Goal: Task Accomplishment & Management: Manage account settings

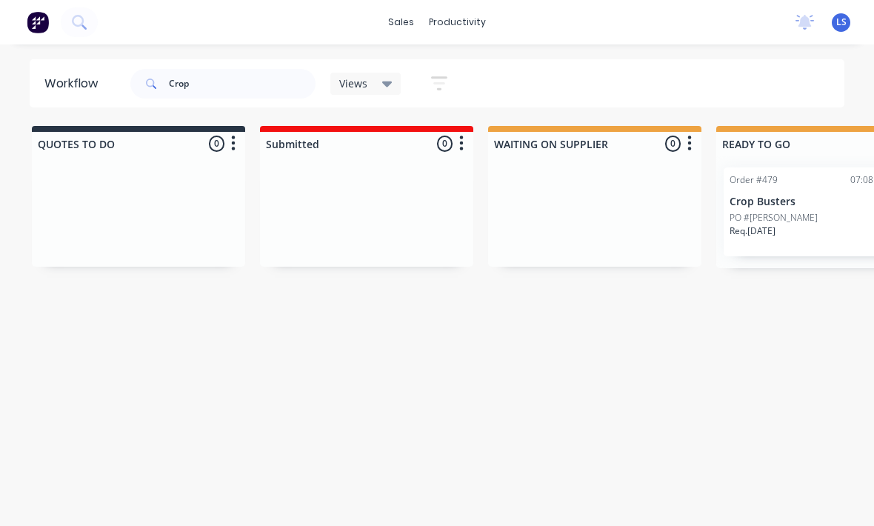
scroll to position [284, 221]
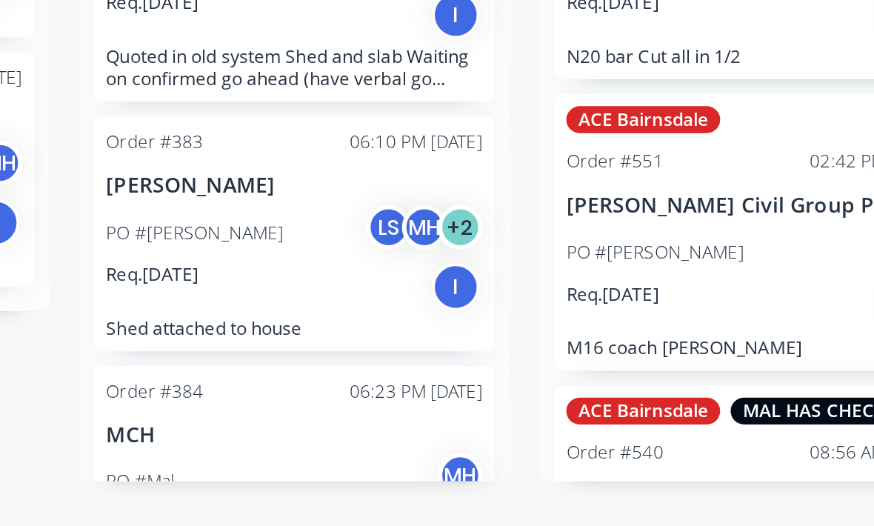
scroll to position [27, 0]
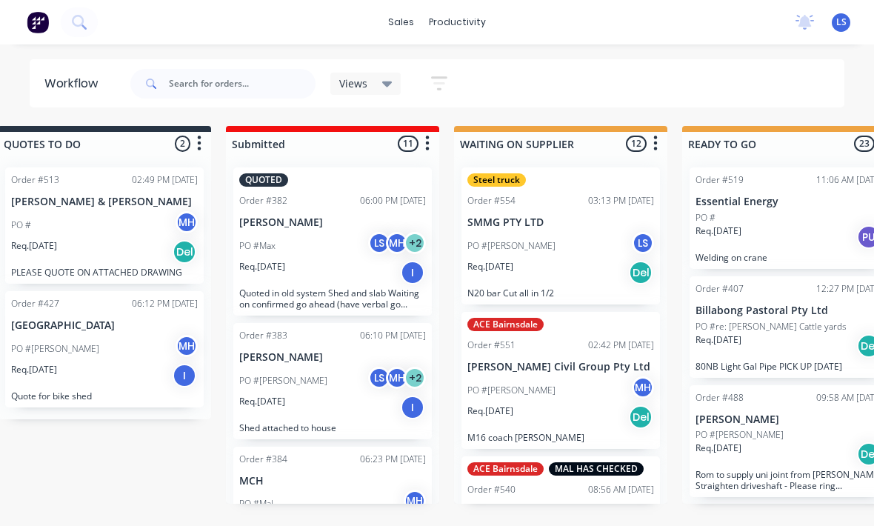
click at [70, 13] on button at bounding box center [79, 22] width 37 height 30
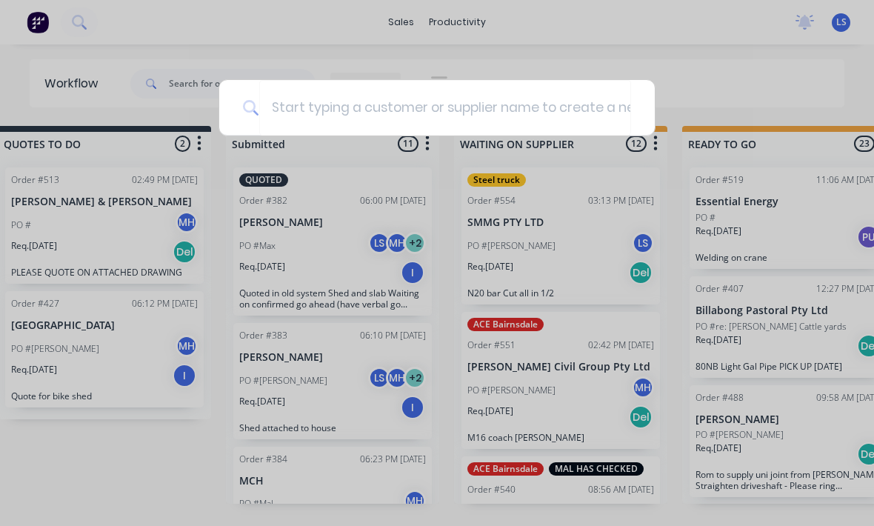
scroll to position [26, 34]
type input "D"
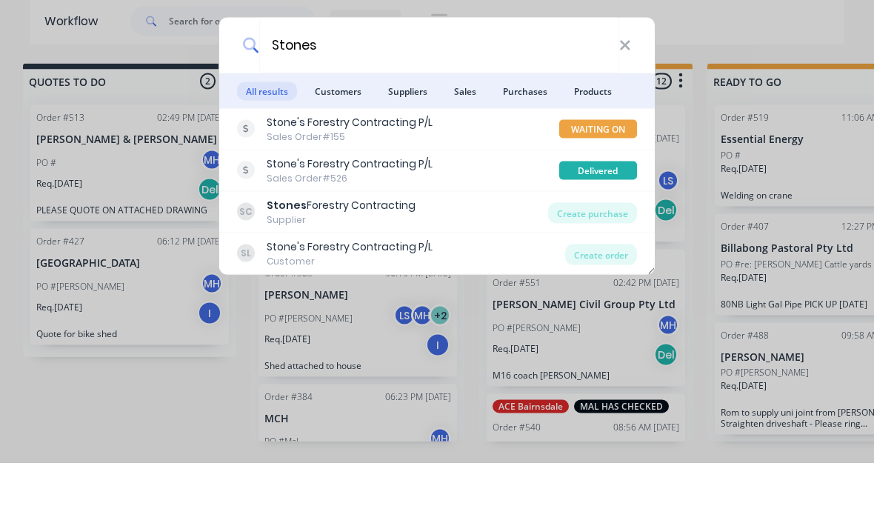
scroll to position [26, 0]
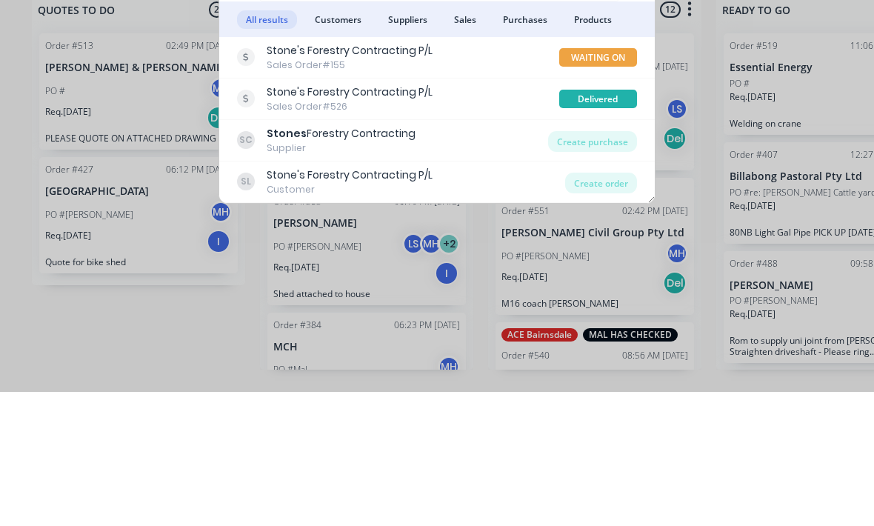
type input "Stones"
click at [612, 307] on div "Create order" at bounding box center [601, 317] width 72 height 21
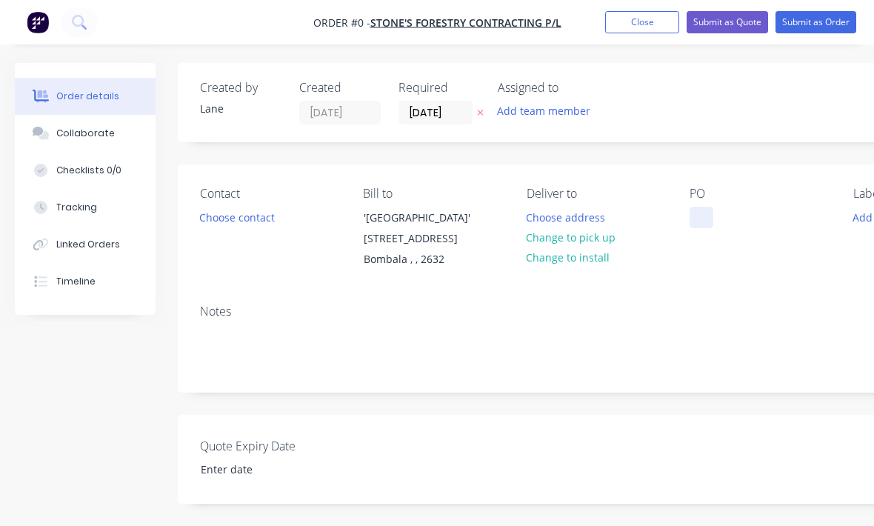
click at [704, 213] on div at bounding box center [701, 217] width 24 height 21
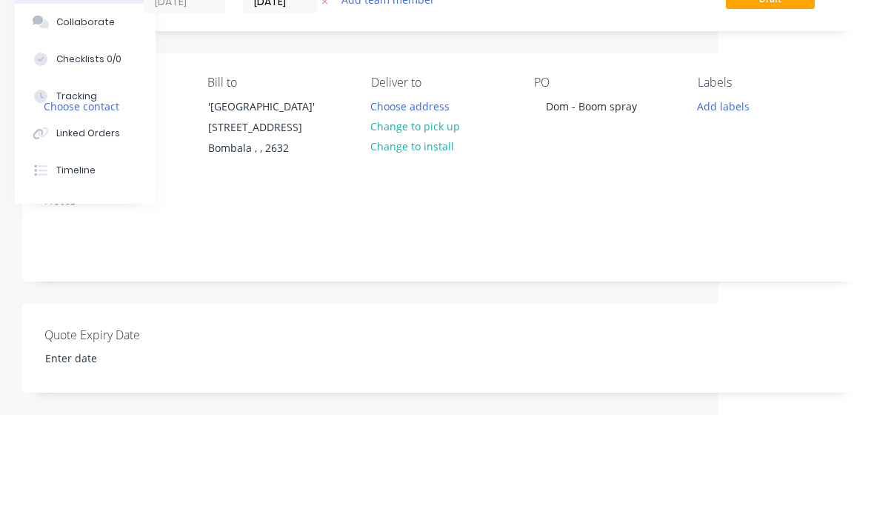
click at [746, 175] on div "Order details Collaborate Checklists 0/0 Tracking Linked Orders Timeline Order …" at bounding box center [358, 504] width 1029 height 883
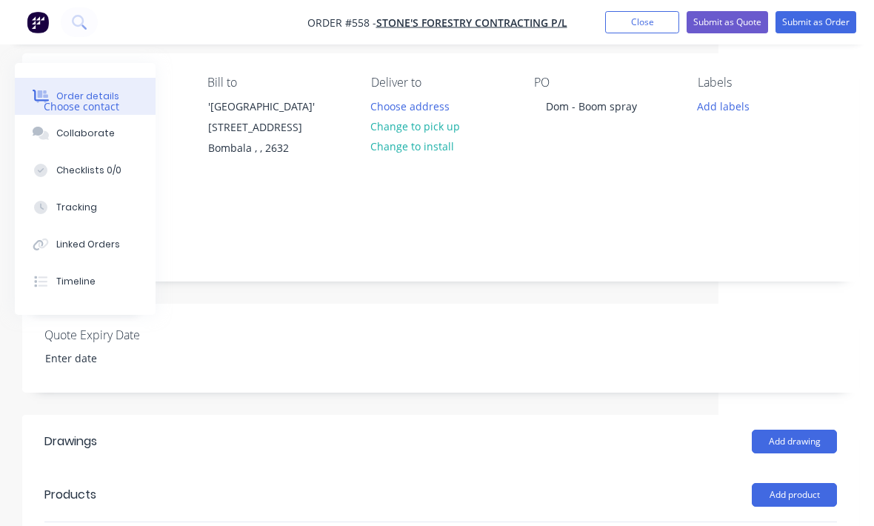
click at [441, 134] on button "Change to pick up" at bounding box center [415, 126] width 105 height 20
click at [732, 105] on button "Add labels" at bounding box center [723, 106] width 68 height 20
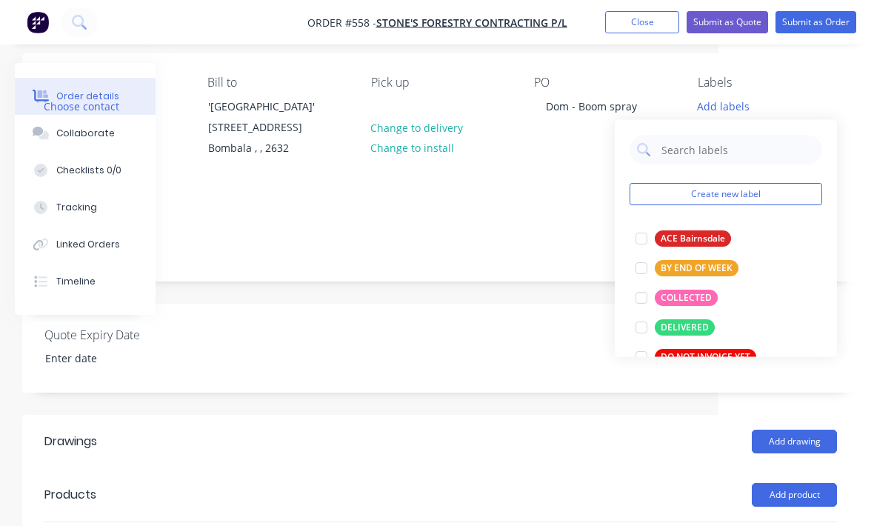
click at [640, 300] on div at bounding box center [641, 298] width 30 height 30
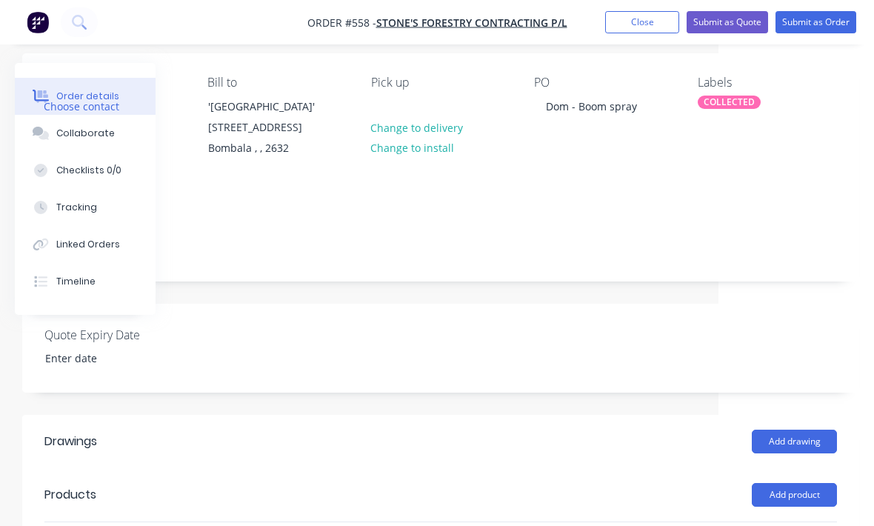
click at [610, 418] on header "Drawings Add drawing" at bounding box center [440, 441] width 837 height 53
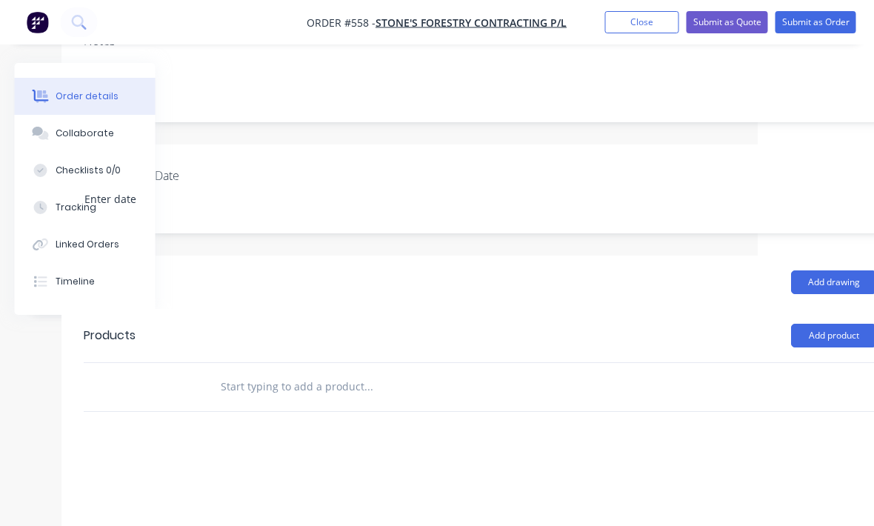
scroll to position [281, 116]
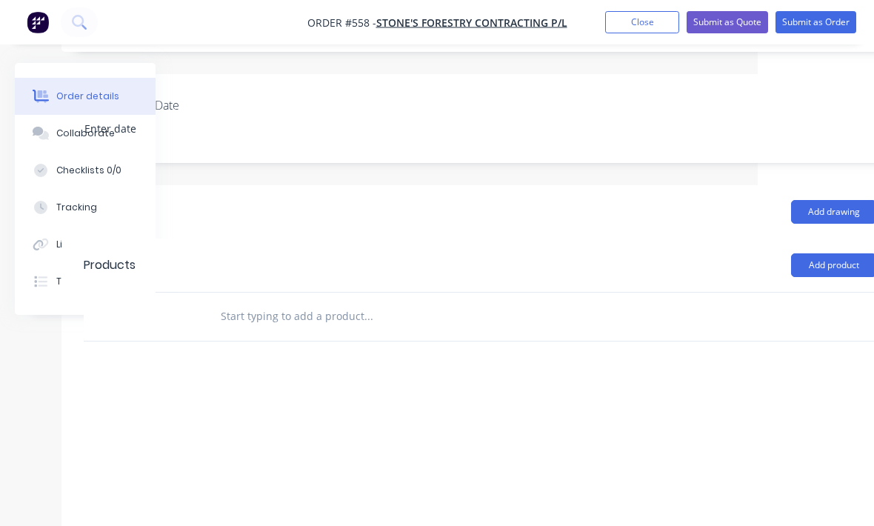
click at [338, 327] on input "text" at bounding box center [368, 316] width 296 height 30
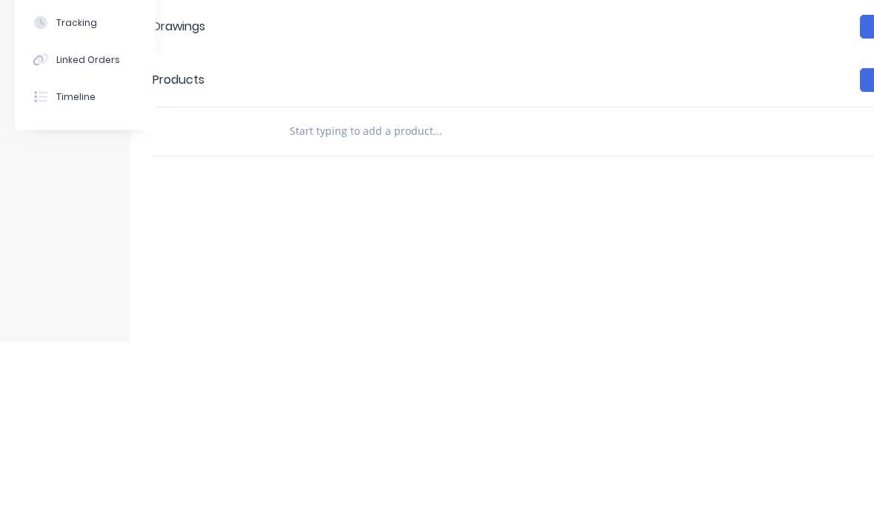
type input "2"
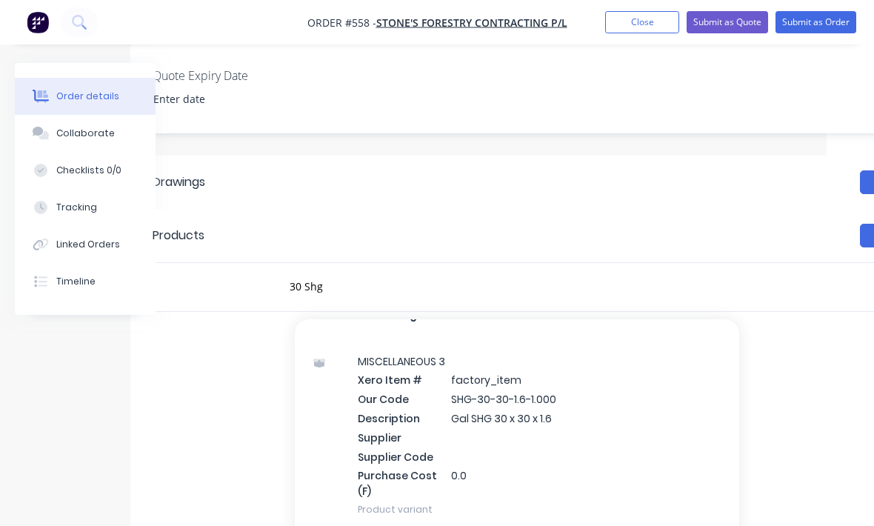
scroll to position [27, 0]
type input "30 Shg"
click at [582, 382] on div "MISCELLANEOUS 3 Xero Item # factory_item Our Code SHG-30-30-1.6-1.000 Descripti…" at bounding box center [517, 435] width 444 height 193
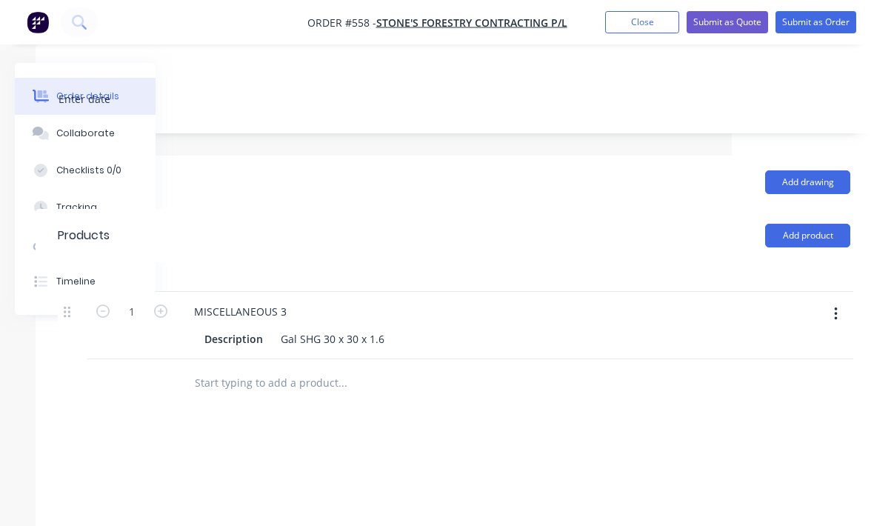
scroll to position [370, 156]
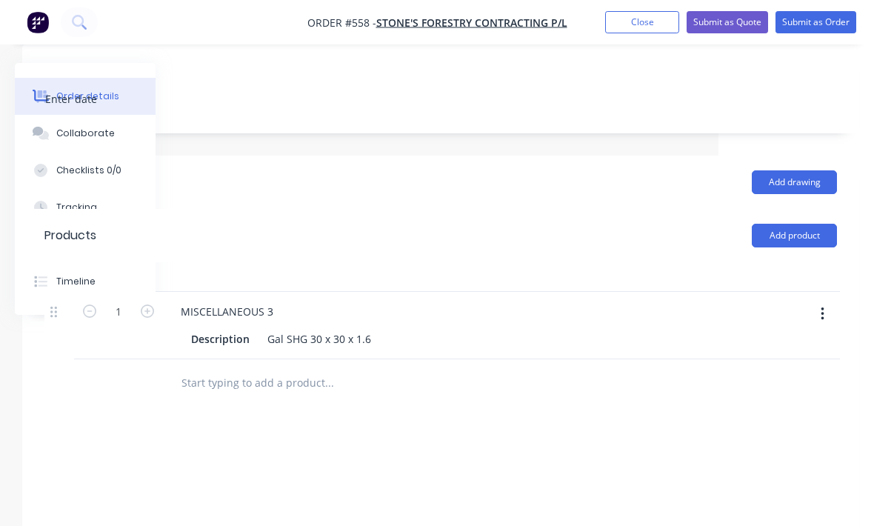
click at [819, 315] on button "button" at bounding box center [822, 314] width 35 height 27
click at [739, 443] on div "Delete" at bounding box center [769, 441] width 114 height 21
click at [327, 275] on input "text" at bounding box center [329, 287] width 296 height 30
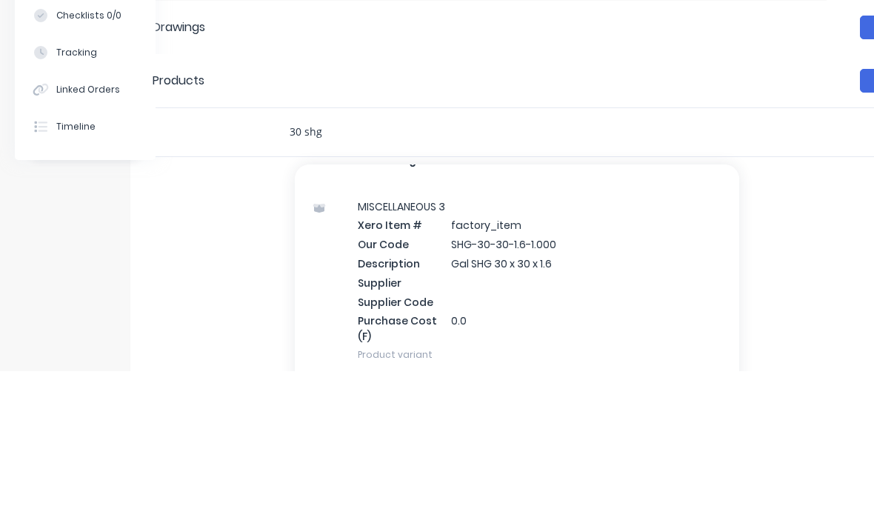
scroll to position [27, 0]
type input "30 shg"
click at [526, 339] on div "MISCELLANEOUS 3 Xero Item # factory_item Our Code SHG-30-30-1.6-1.000 Descripti…" at bounding box center [517, 435] width 444 height 193
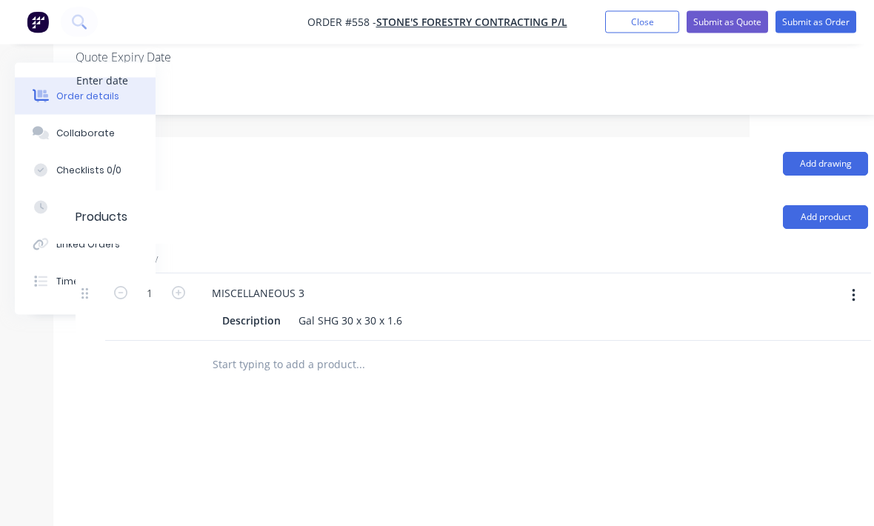
scroll to position [388, 156]
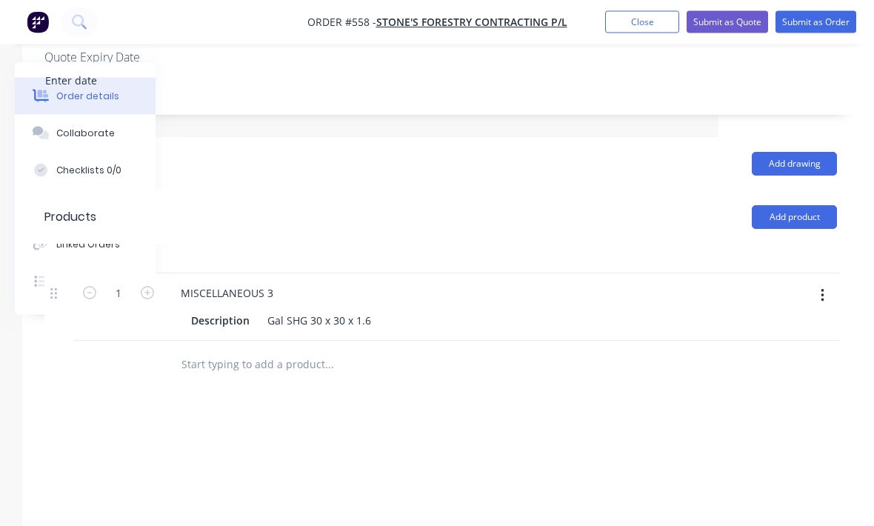
click at [823, 295] on icon "button" at bounding box center [821, 296] width 3 height 13
click at [744, 424] on div "Delete" at bounding box center [769, 422] width 114 height 21
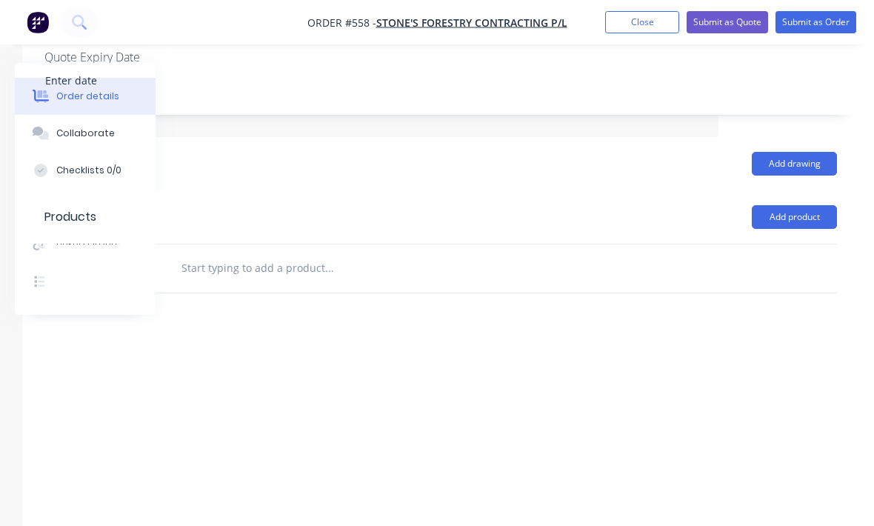
scroll to position [370, 156]
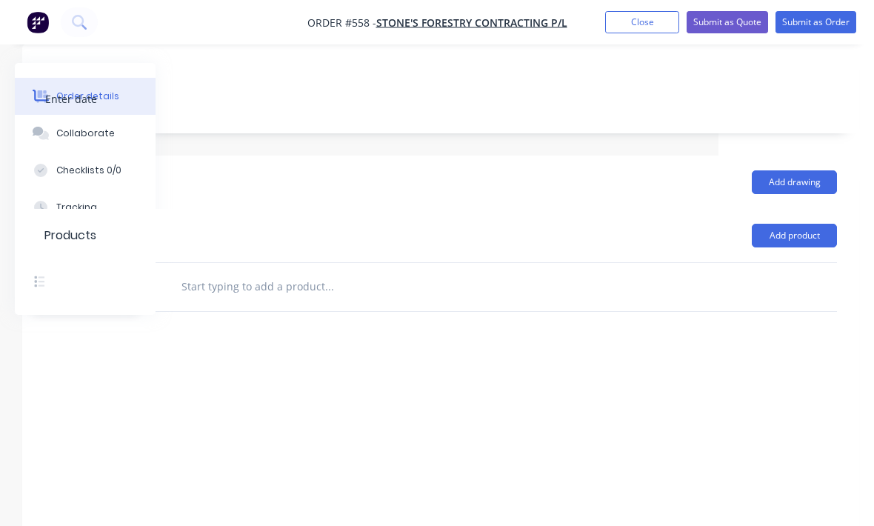
click at [811, 233] on button "Add product" at bounding box center [794, 236] width 85 height 24
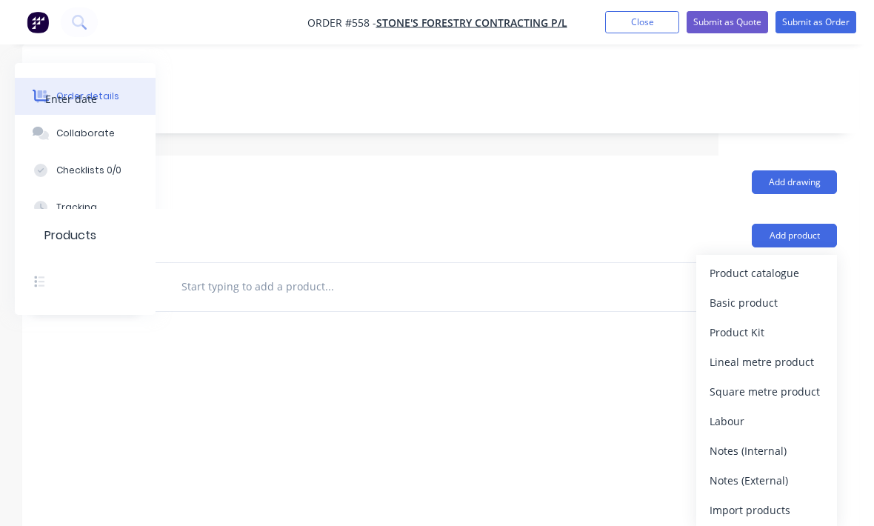
click at [790, 273] on div "Product catalogue" at bounding box center [766, 272] width 114 height 21
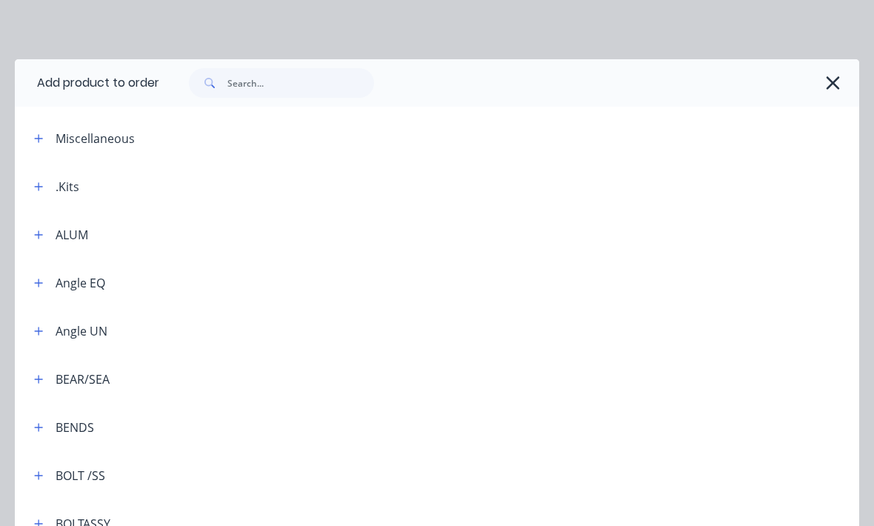
scroll to position [0, 0]
click at [304, 81] on input "text" at bounding box center [300, 83] width 147 height 30
type input "Shg"
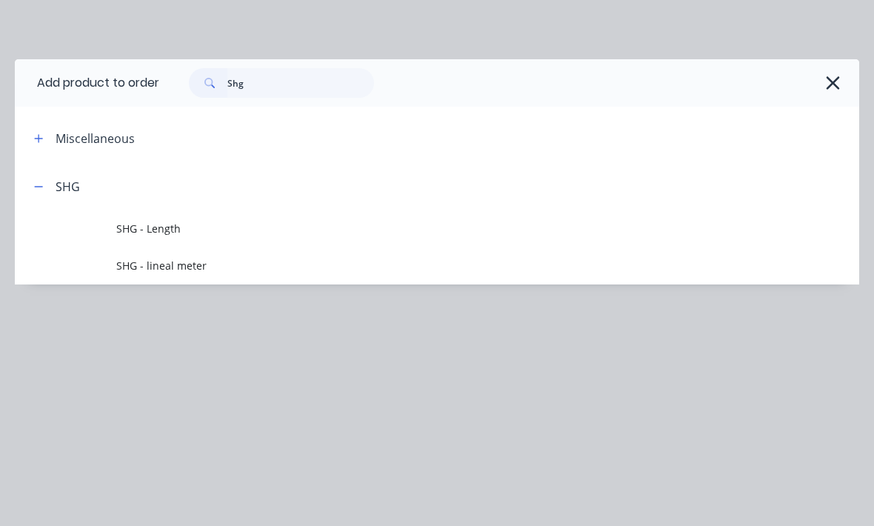
click at [201, 266] on span "SHG - lineal meter" at bounding box center [413, 266] width 595 height 16
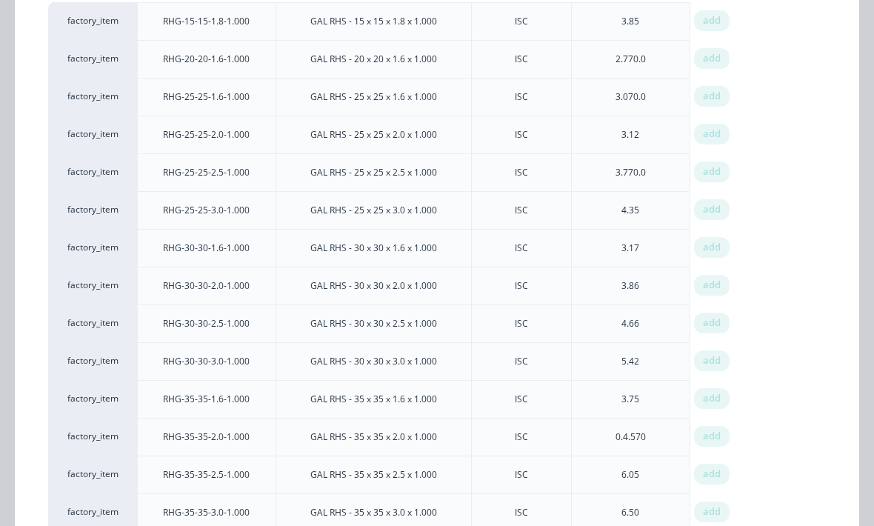
scroll to position [223, 0]
click at [721, 244] on div "add" at bounding box center [712, 248] width 36 height 21
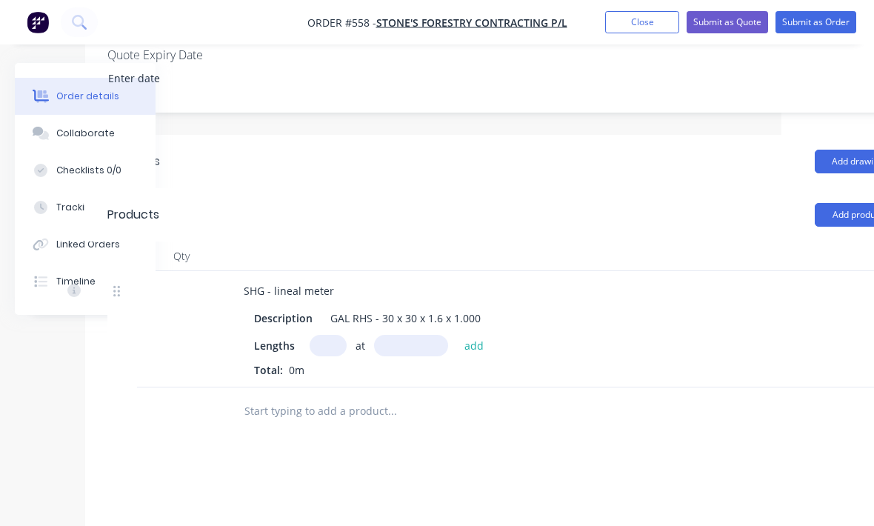
click at [318, 346] on input "text" at bounding box center [328, 345] width 37 height 21
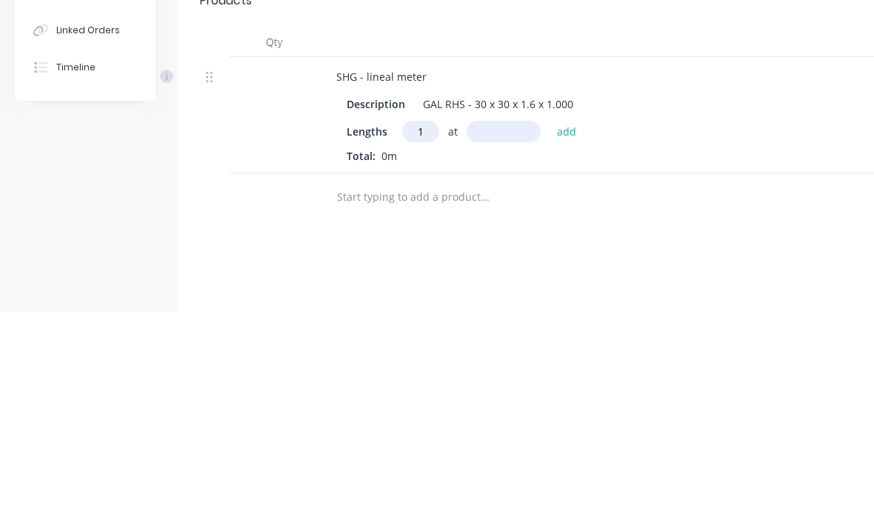
type input "1"
click at [489, 335] on input "text" at bounding box center [504, 345] width 74 height 21
type input "1800"
click at [558, 335] on button "add" at bounding box center [566, 345] width 35 height 20
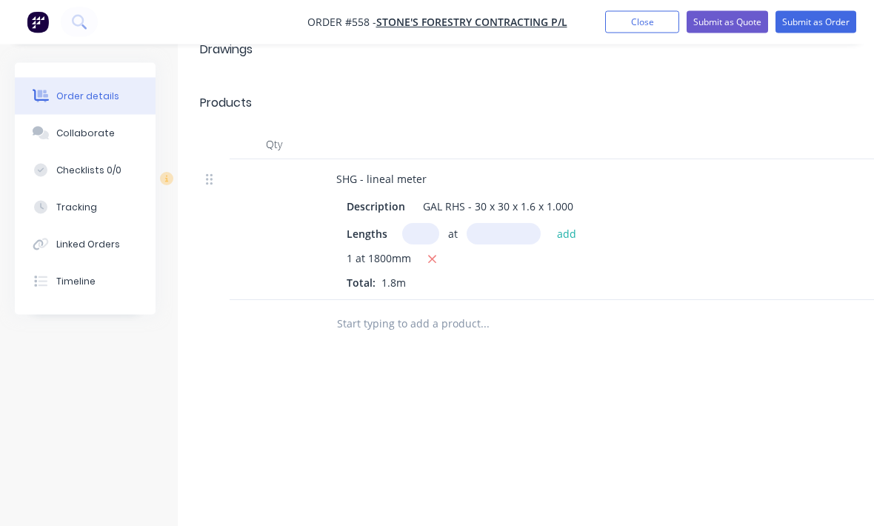
scroll to position [498, 0]
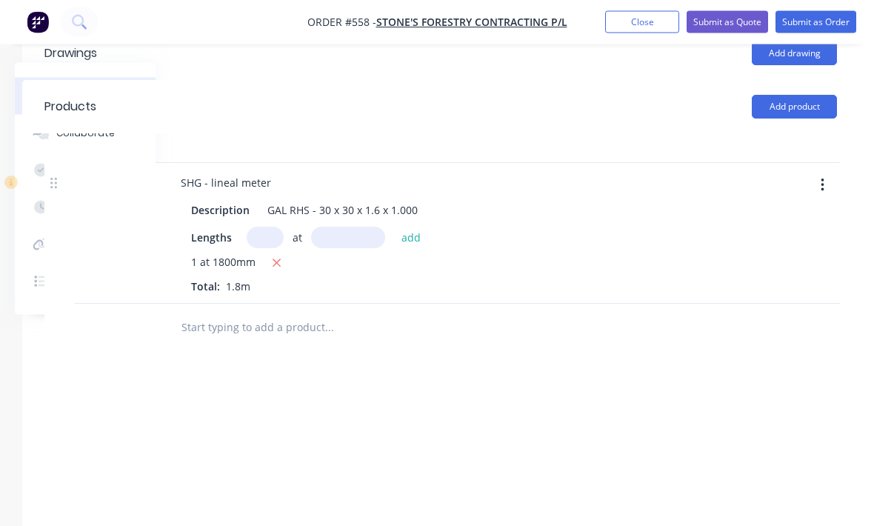
click at [814, 110] on button "Add product" at bounding box center [794, 108] width 85 height 24
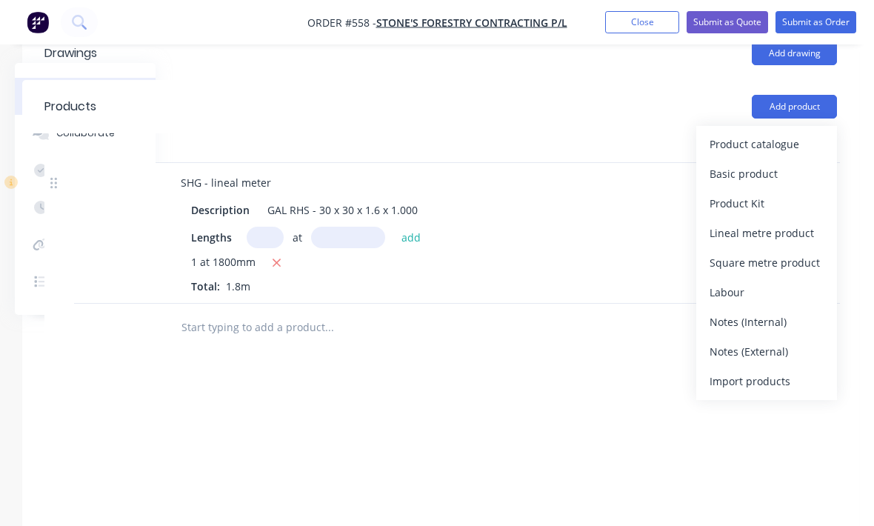
click at [781, 143] on div "Product catalogue" at bounding box center [766, 143] width 114 height 21
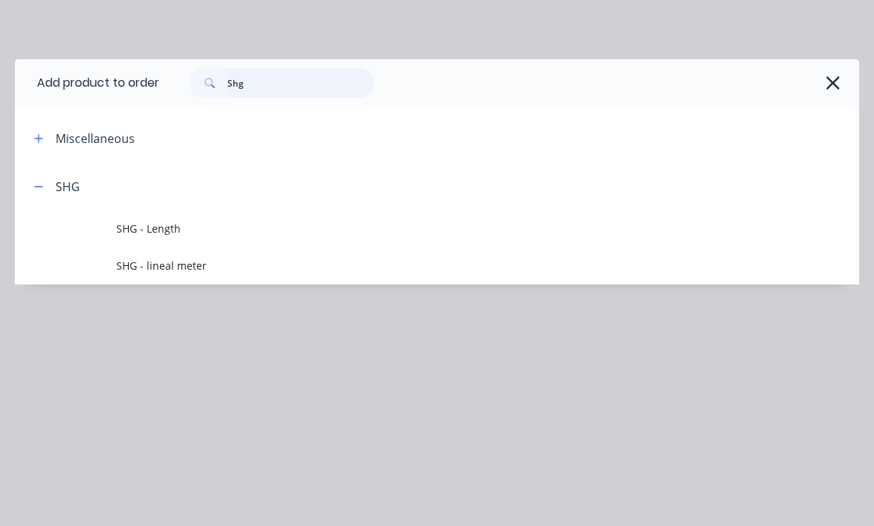
click at [289, 85] on input "Shg" at bounding box center [300, 83] width 147 height 30
type input "S"
type input "Gal"
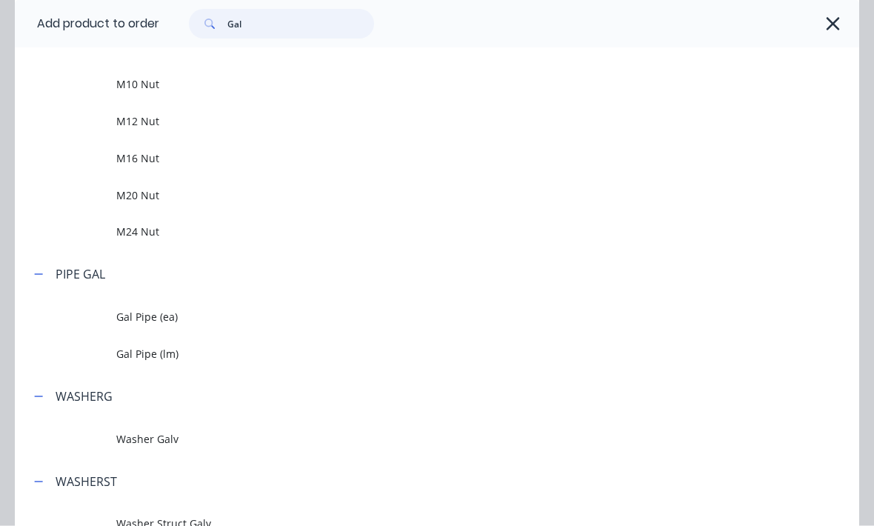
scroll to position [499, 156]
click at [177, 350] on span "Gal Pipe (lm)" at bounding box center [413, 355] width 595 height 16
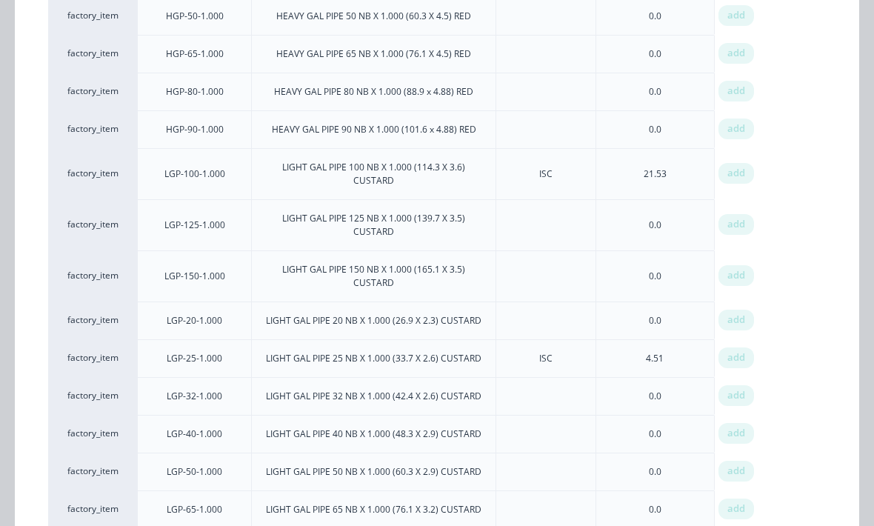
scroll to position [845, 0]
click at [742, 404] on span "add" at bounding box center [736, 397] width 18 height 15
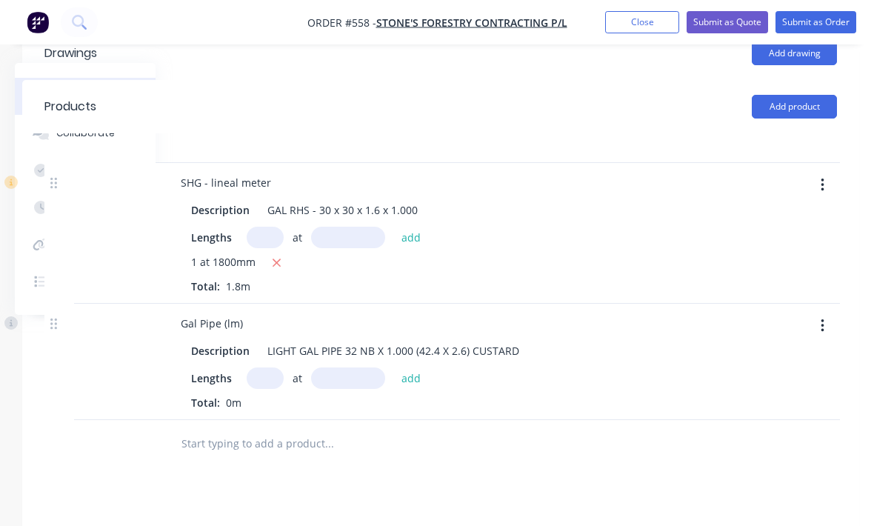
click at [261, 375] on input "text" at bounding box center [265, 377] width 37 height 21
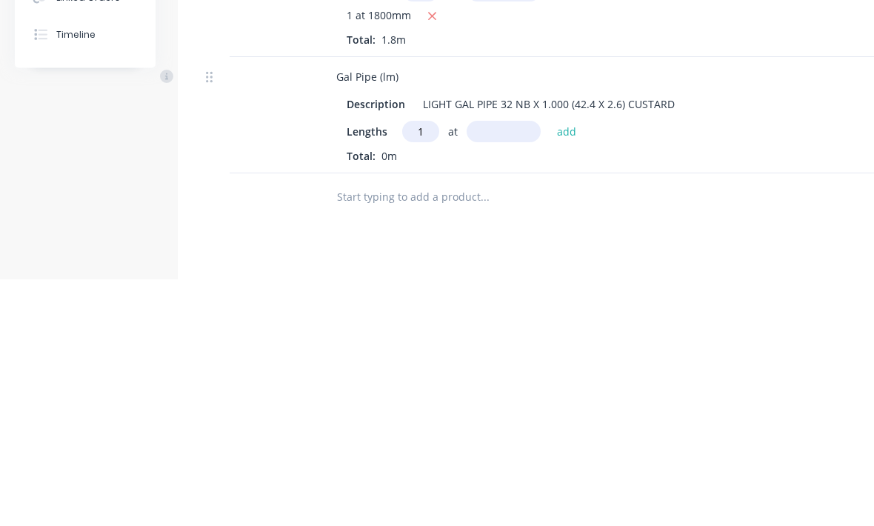
type input "1"
click at [509, 368] on input "text" at bounding box center [504, 378] width 74 height 21
type input "1800"
click at [564, 368] on button "add" at bounding box center [566, 378] width 35 height 20
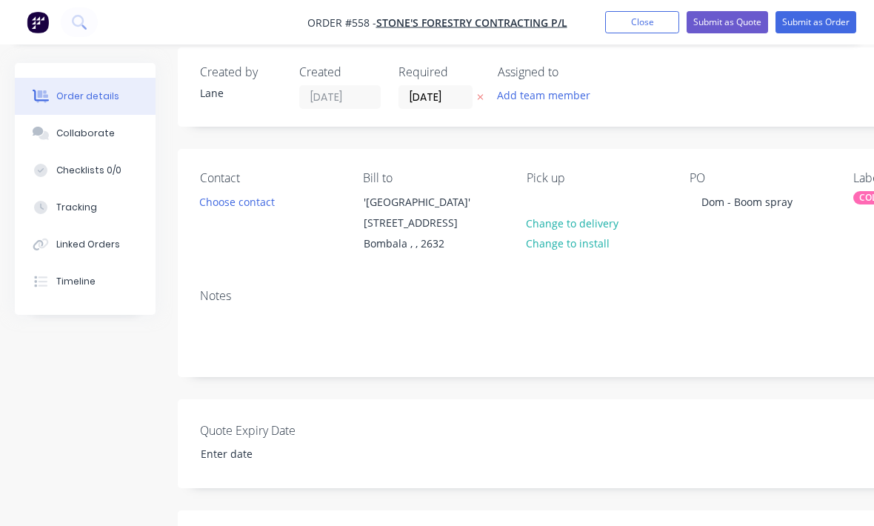
scroll to position [0, 0]
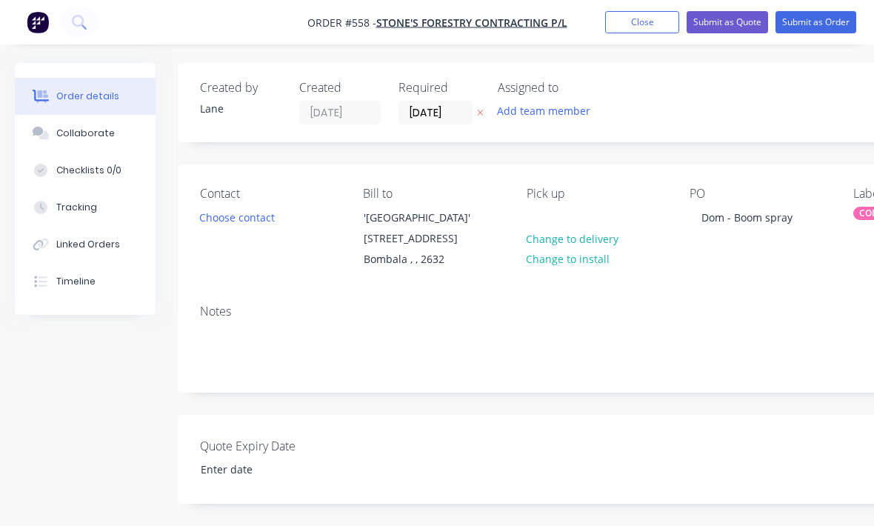
click at [833, 27] on button "Submit as Order" at bounding box center [815, 22] width 81 height 22
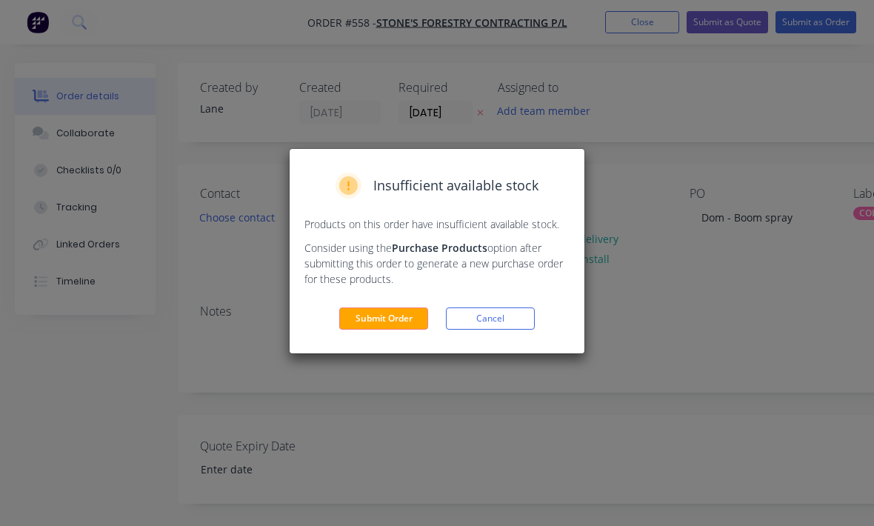
click at [407, 317] on button "Submit Order" at bounding box center [383, 318] width 89 height 22
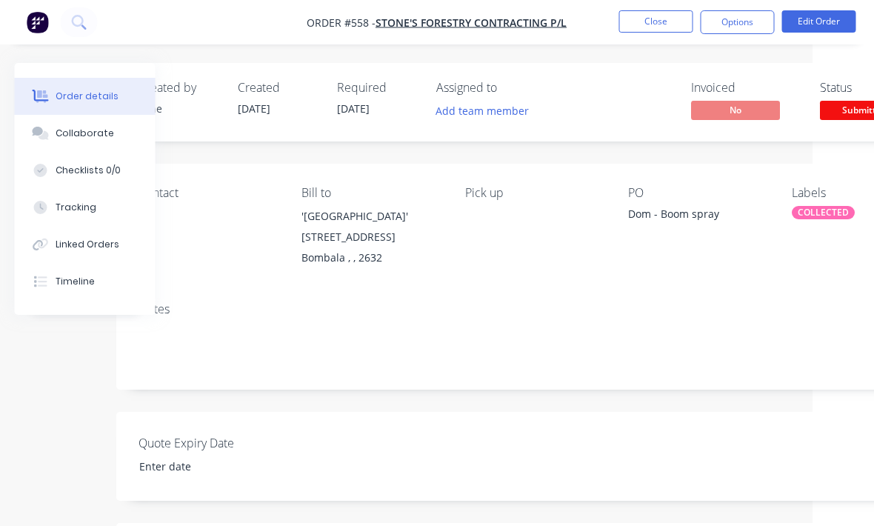
scroll to position [0, 61]
click at [852, 112] on span "Submitted" at bounding box center [864, 110] width 89 height 19
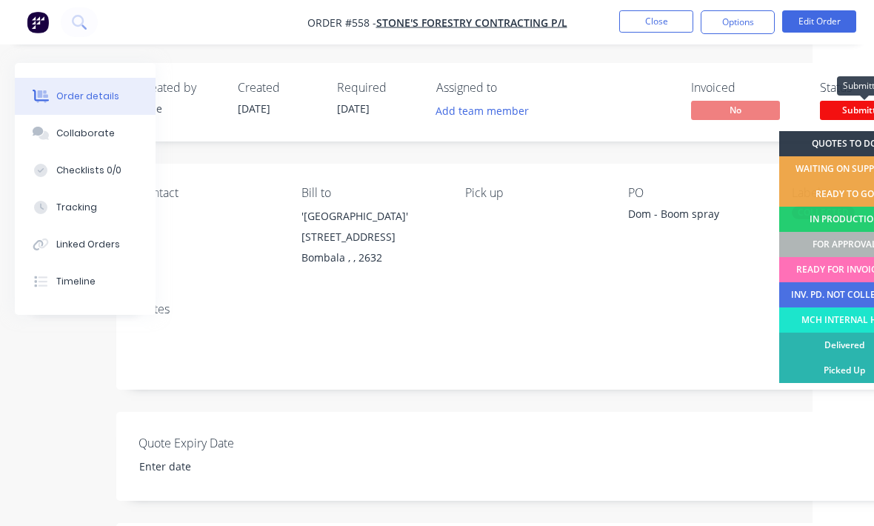
click at [835, 239] on div "FOR APPROVAL" at bounding box center [844, 244] width 131 height 25
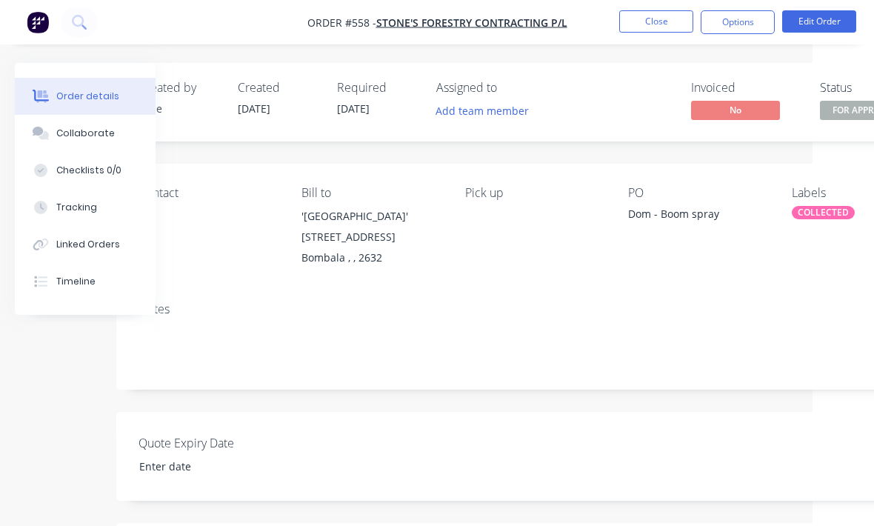
click at [662, 21] on button "Close" at bounding box center [656, 21] width 74 height 22
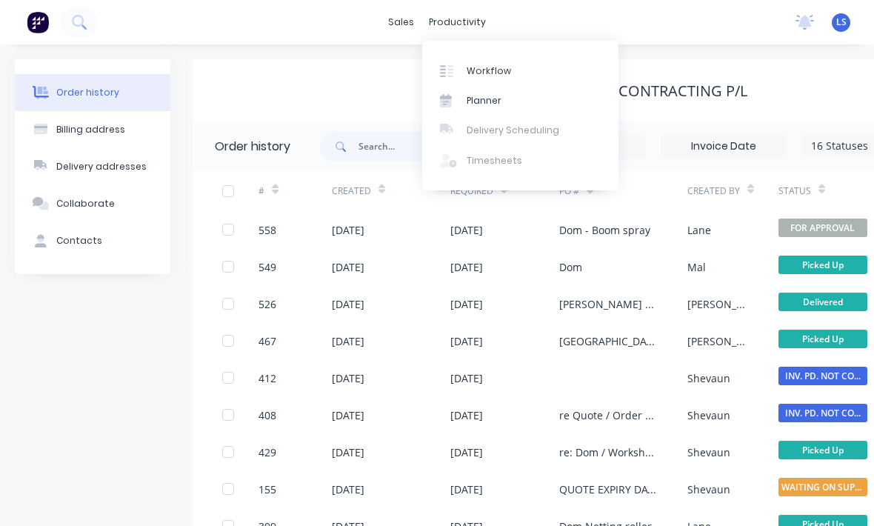
click at [488, 64] on div "Workflow" at bounding box center [489, 70] width 44 height 13
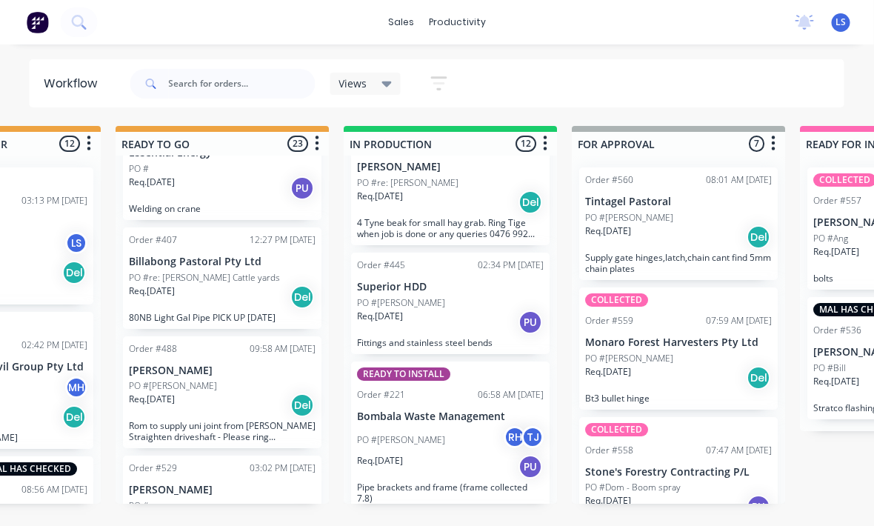
scroll to position [68, 0]
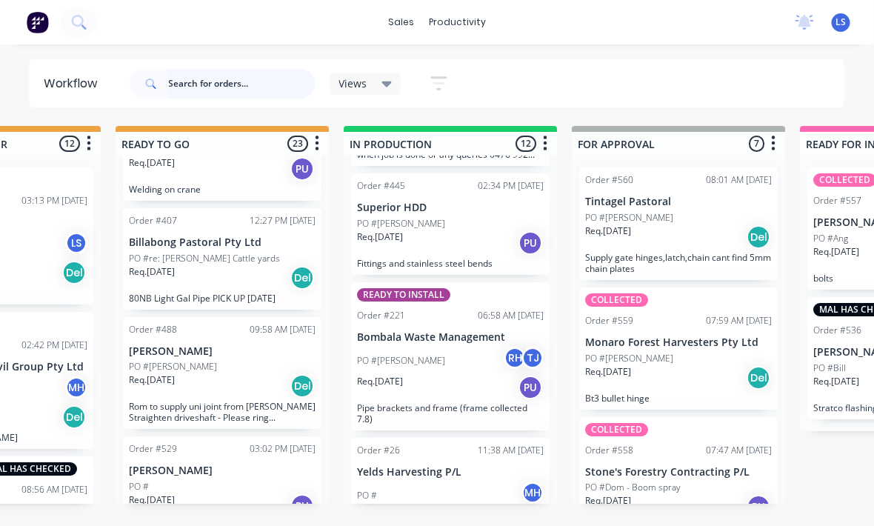
click at [208, 89] on input "text" at bounding box center [242, 84] width 147 height 30
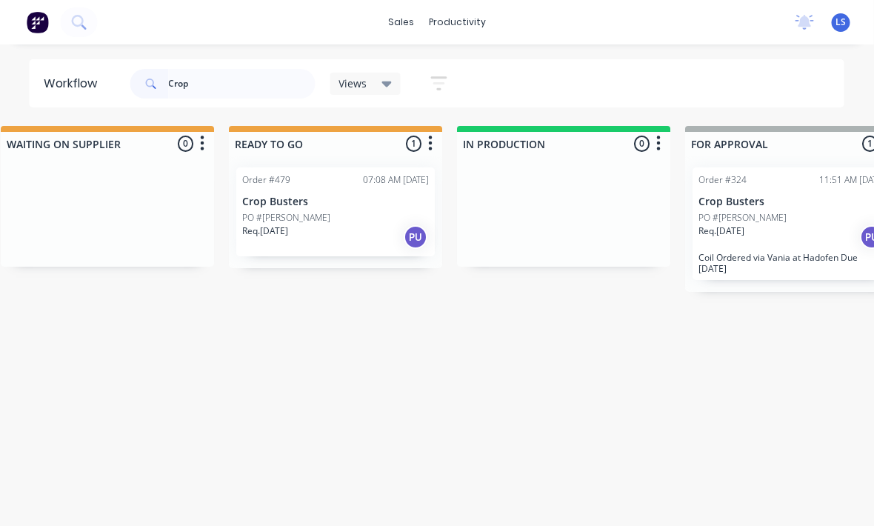
scroll to position [0, 476]
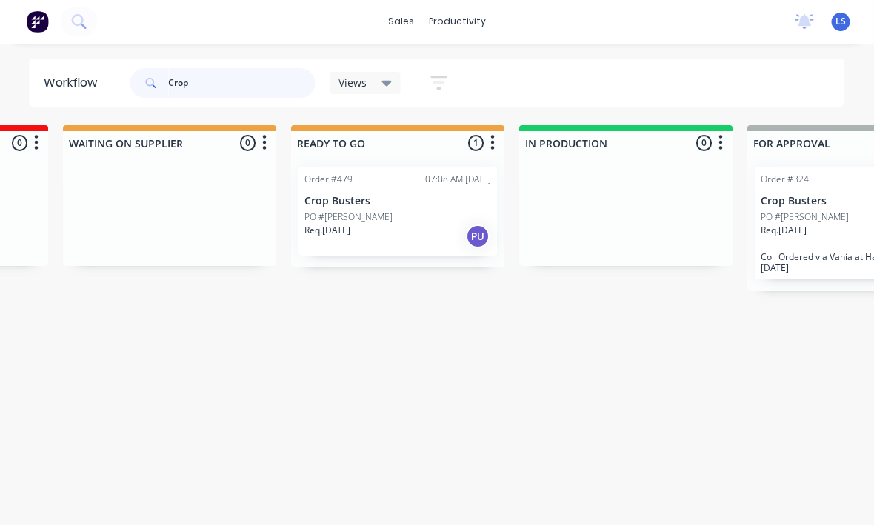
type input "Crop"
click at [435, 225] on div "Req. [DATE] PU" at bounding box center [398, 236] width 187 height 25
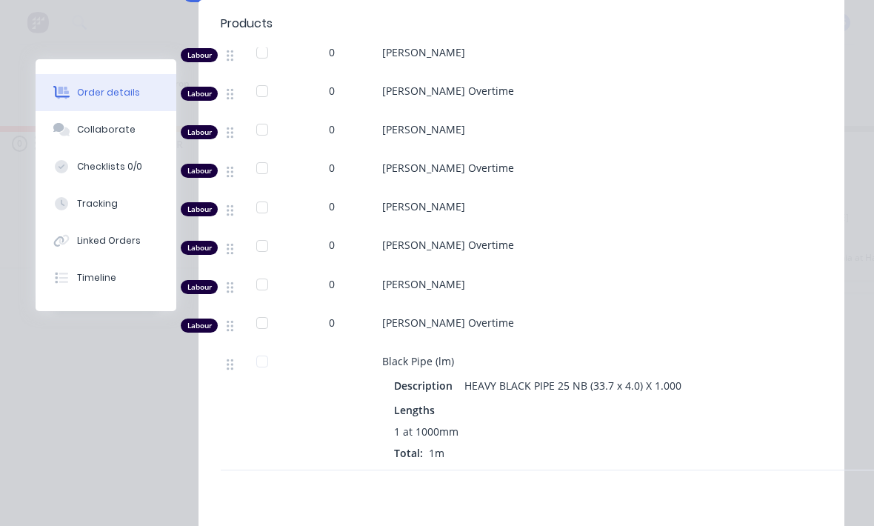
scroll to position [749, 0]
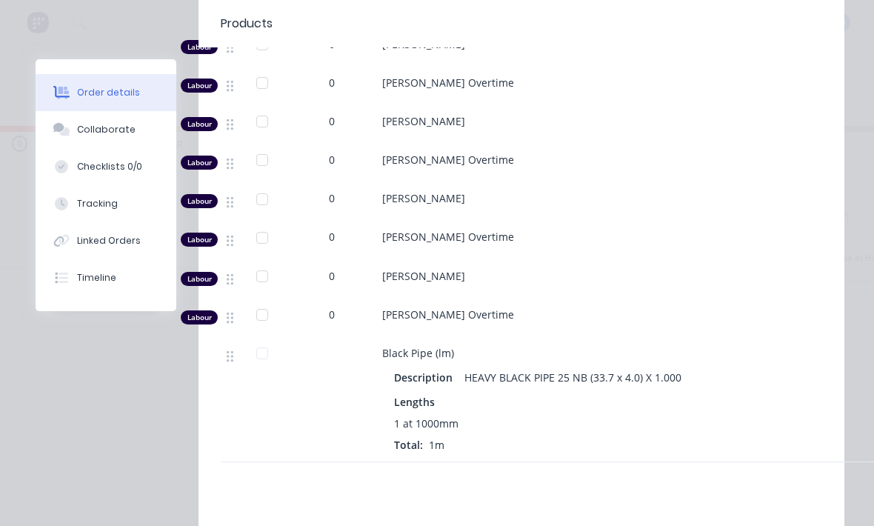
click at [106, 194] on button "Tracking" at bounding box center [106, 203] width 141 height 37
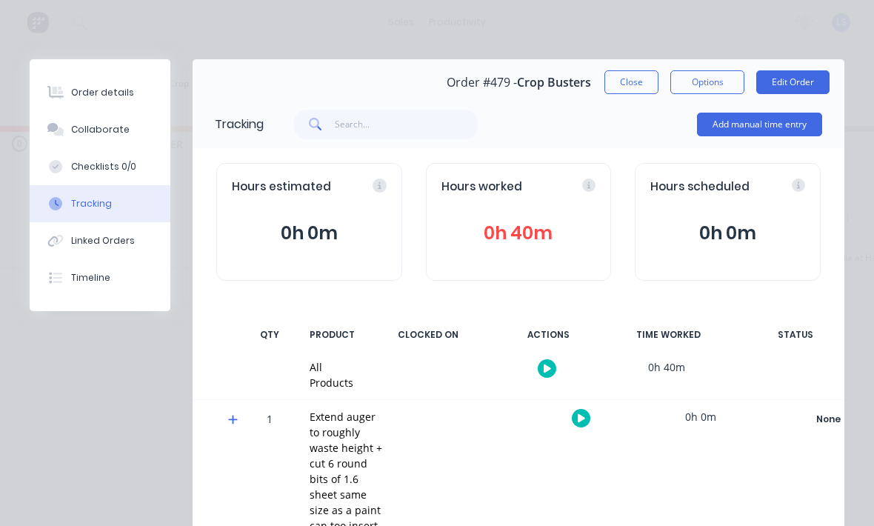
scroll to position [15, 0]
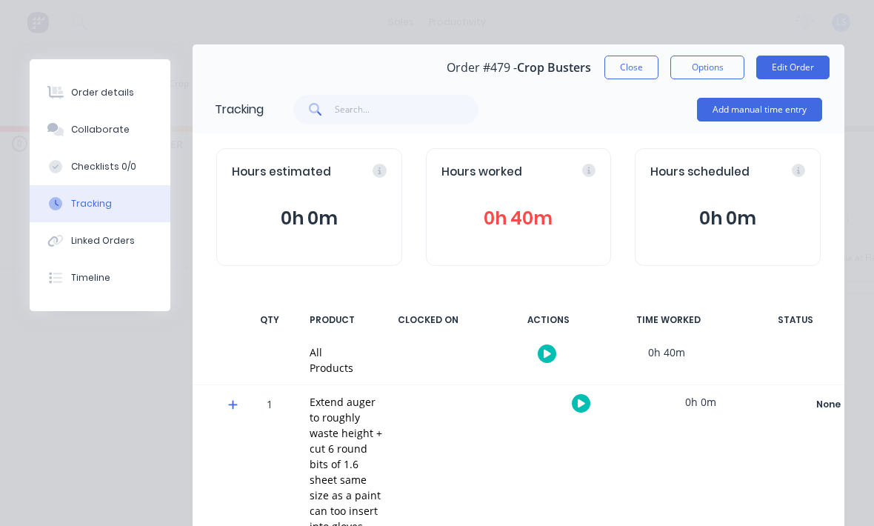
click at [806, 115] on button "Add manual time entry" at bounding box center [759, 110] width 125 height 24
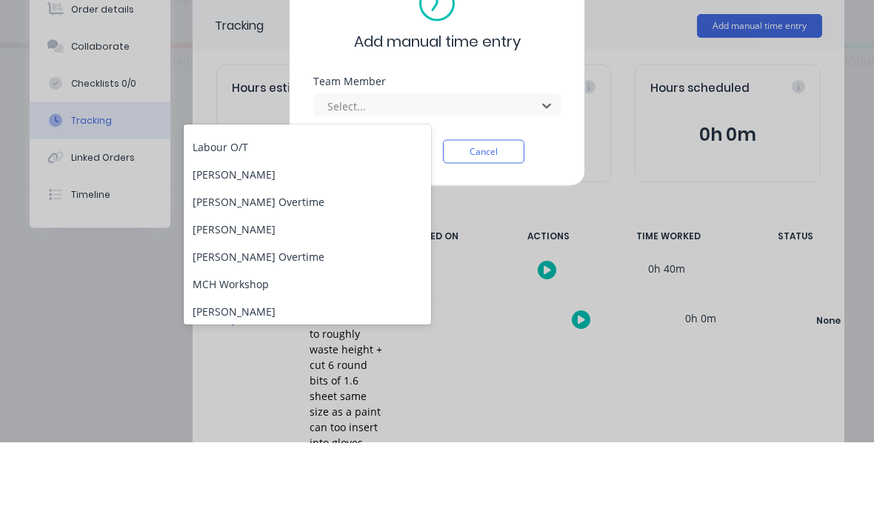
scroll to position [78, 0]
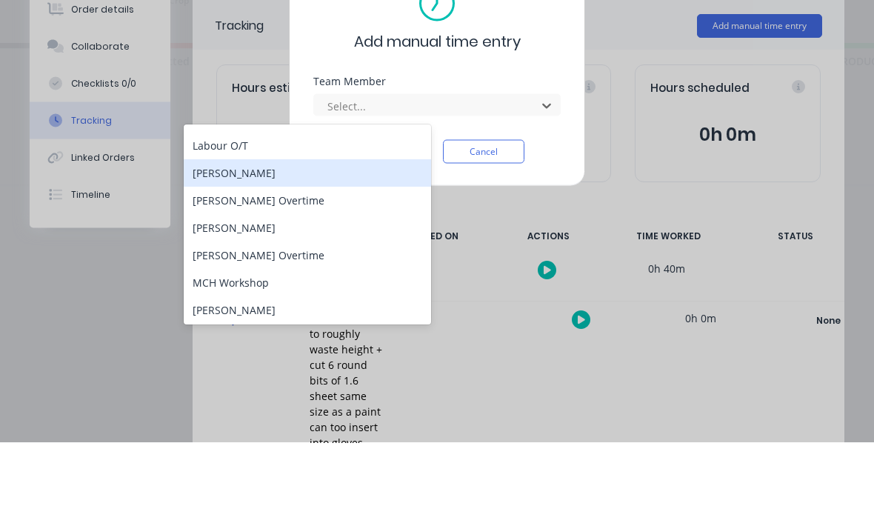
click at [322, 243] on div "[PERSON_NAME]" at bounding box center [307, 256] width 247 height 27
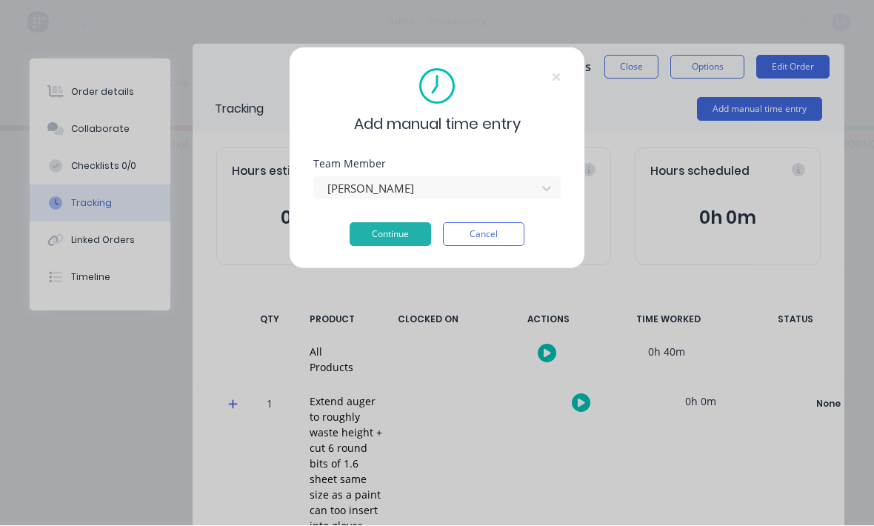
click at [413, 232] on button "Continue" at bounding box center [390, 235] width 81 height 24
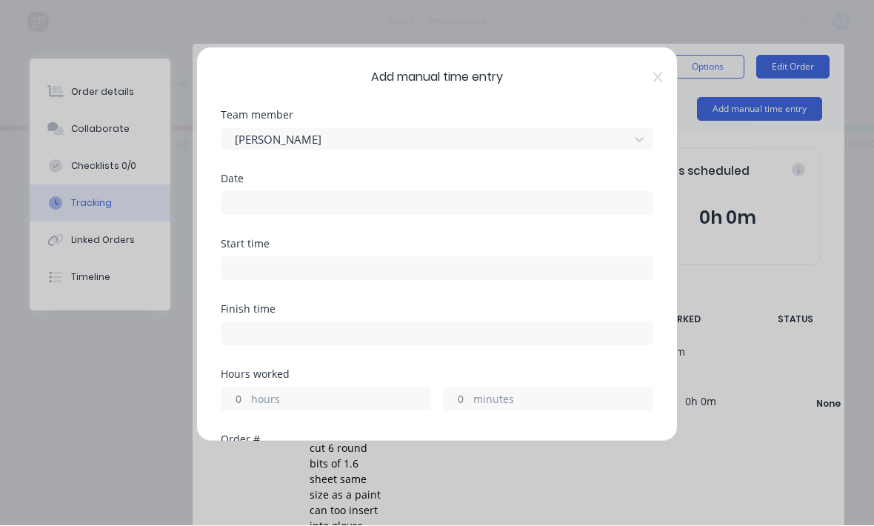
click at [524, 210] on input at bounding box center [436, 204] width 431 height 22
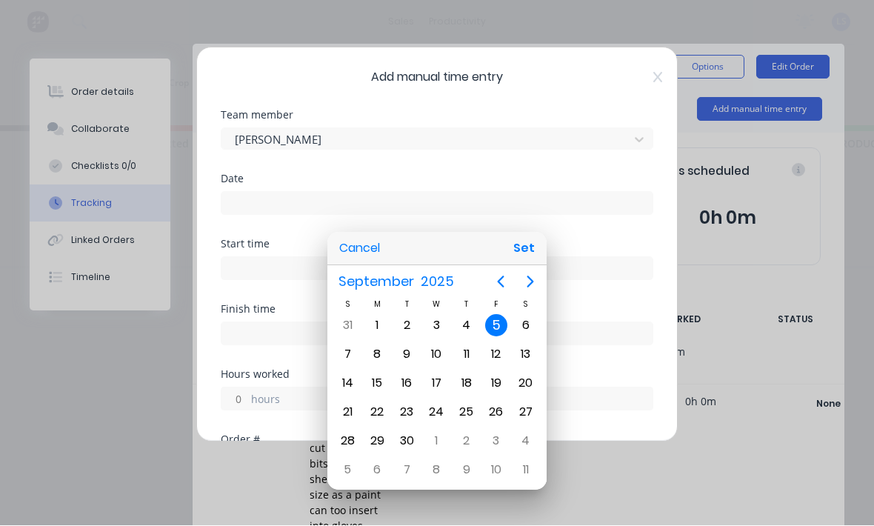
click at [529, 250] on button "Set" at bounding box center [523, 248] width 33 height 27
type input "[DATE]"
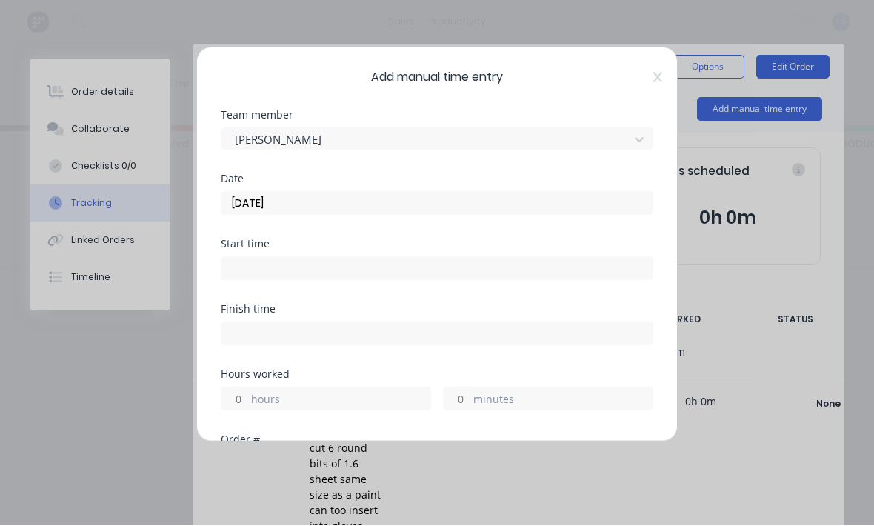
click at [487, 261] on input at bounding box center [436, 269] width 431 height 22
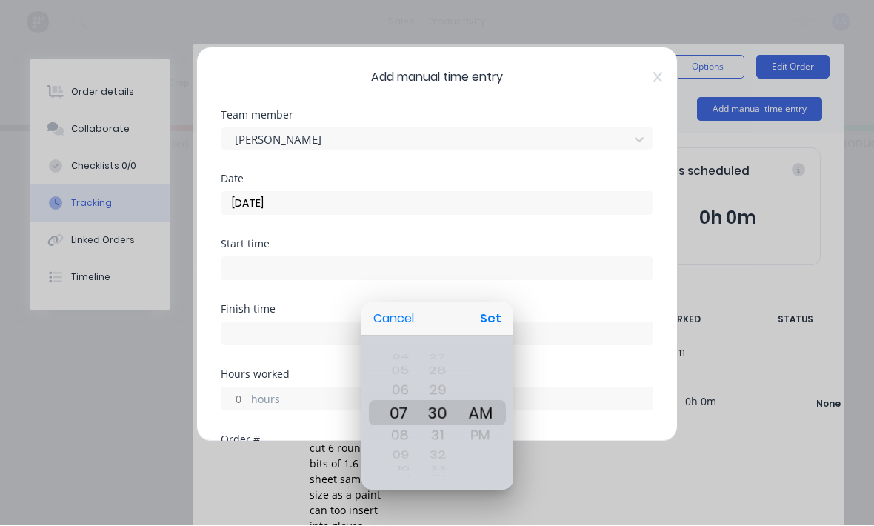
click at [501, 303] on div "Cancel Set" at bounding box center [437, 319] width 152 height 33
click at [491, 318] on button "Set" at bounding box center [490, 319] width 33 height 27
type input "07:30 AM"
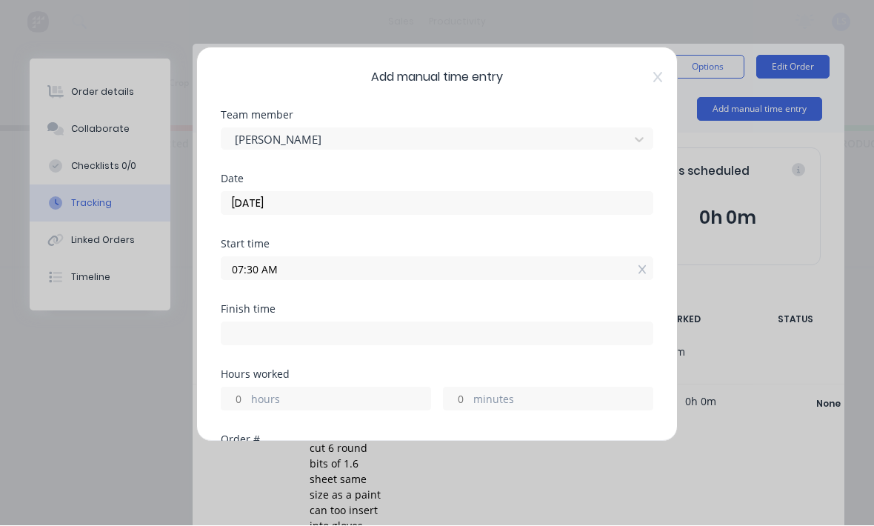
click at [507, 401] on label "minutes" at bounding box center [562, 401] width 179 height 19
click at [469, 401] on input "minutes" at bounding box center [457, 399] width 26 height 22
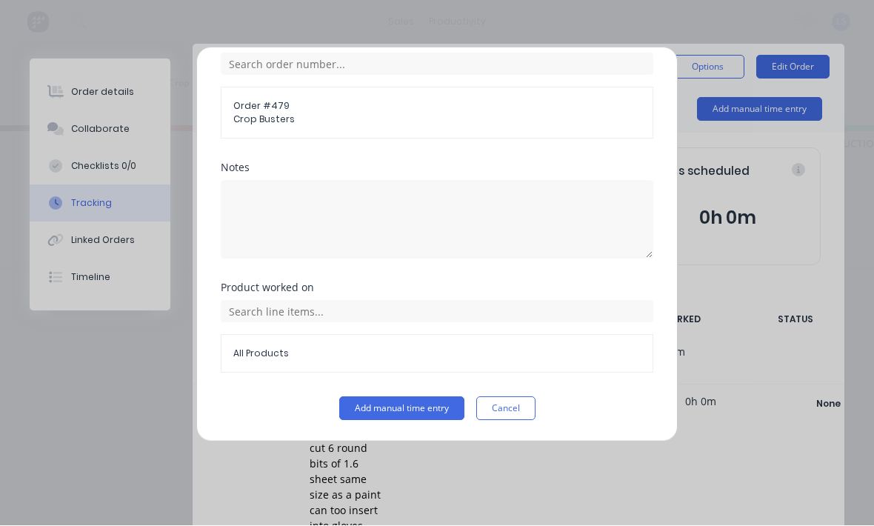
scroll to position [399, 0]
type input "35"
click at [429, 412] on button "Add manual time entry" at bounding box center [401, 409] width 125 height 24
type input "08:05 AM"
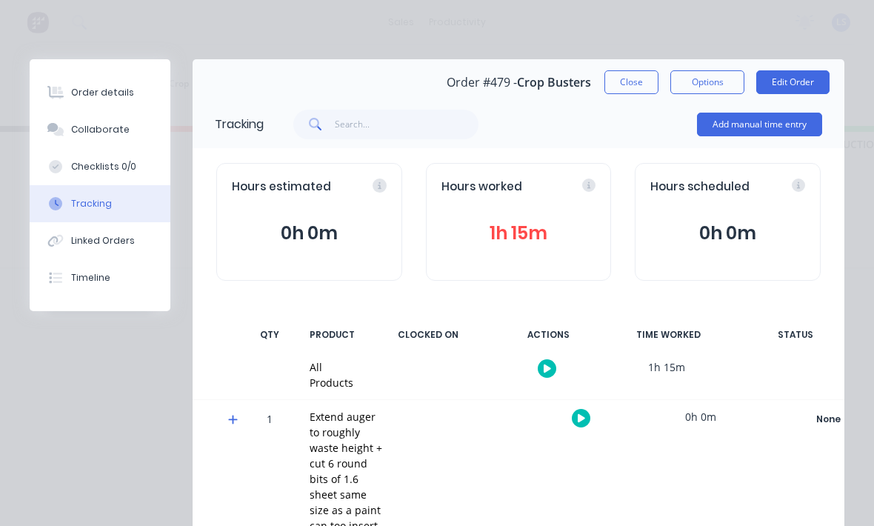
scroll to position [0, 0]
click at [623, 85] on button "Close" at bounding box center [631, 82] width 54 height 24
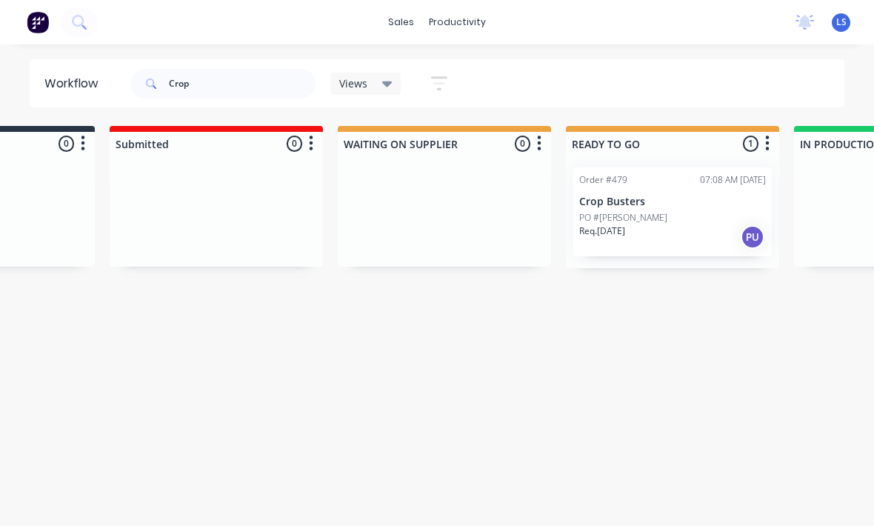
click at [735, 211] on div "PO #[PERSON_NAME]" at bounding box center [672, 217] width 187 height 13
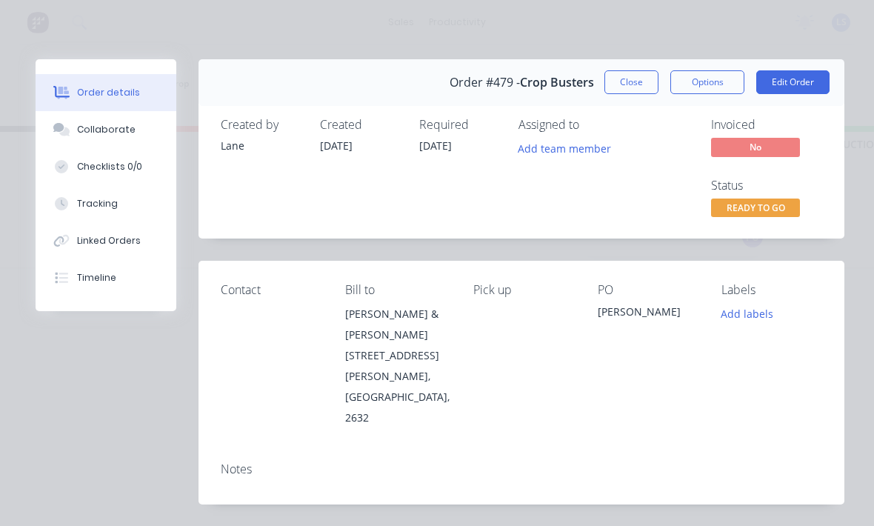
click at [789, 210] on span "READY TO GO" at bounding box center [755, 207] width 89 height 19
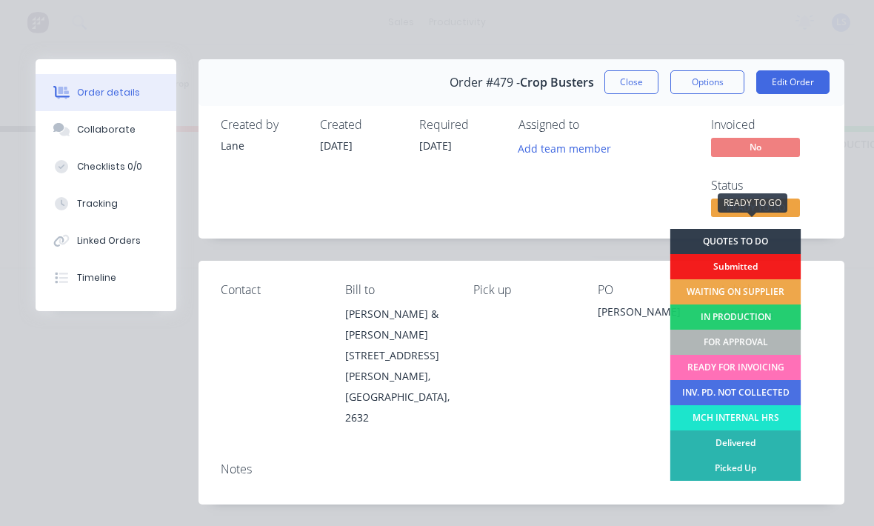
scroll to position [19, 144]
click at [757, 337] on div "FOR APPROVAL" at bounding box center [735, 342] width 131 height 25
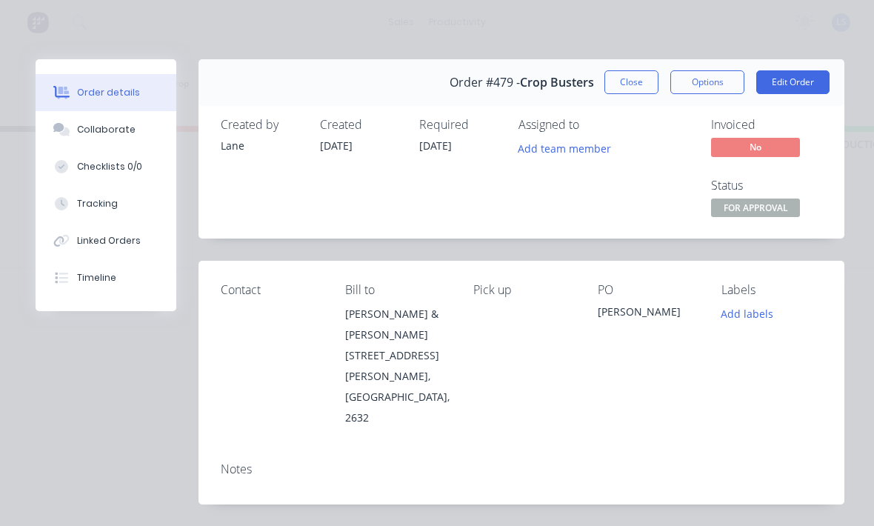
scroll to position [0, 0]
click at [803, 80] on button "Edit Order" at bounding box center [792, 82] width 73 height 24
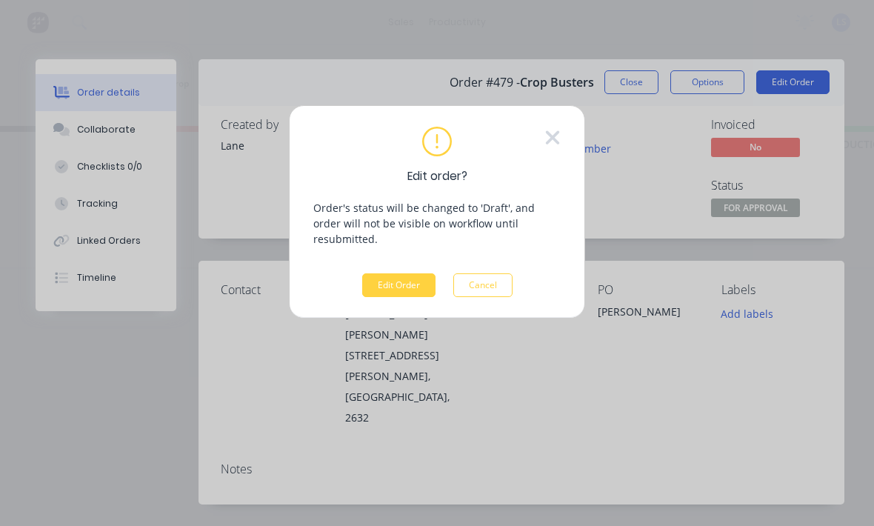
click at [397, 273] on button "Edit Order" at bounding box center [398, 285] width 73 height 24
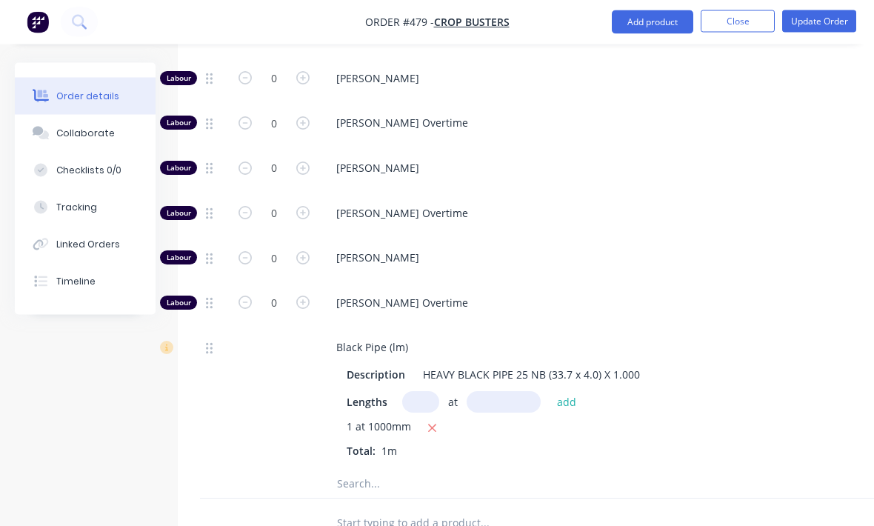
scroll to position [835, 0]
click at [438, 468] on input "text" at bounding box center [484, 483] width 296 height 30
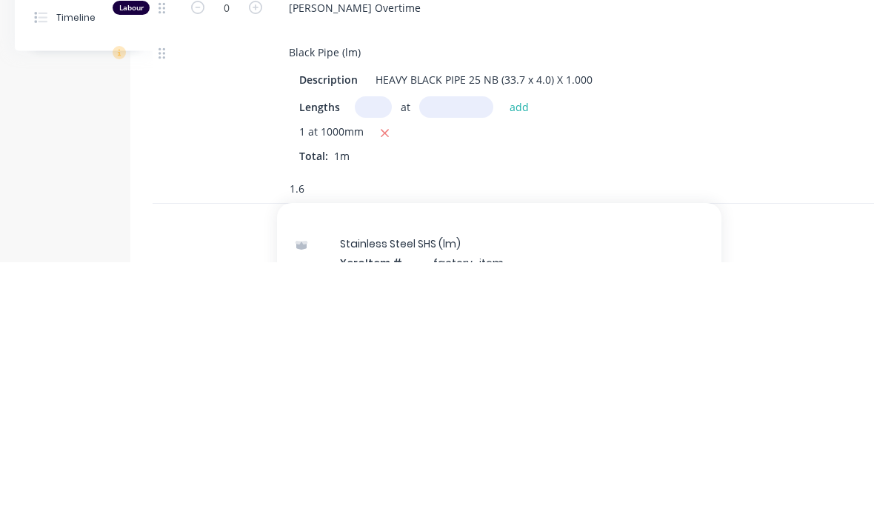
scroll to position [2285, 0]
type input "1"
click at [676, 468] on div at bounding box center [537, 492] width 533 height 48
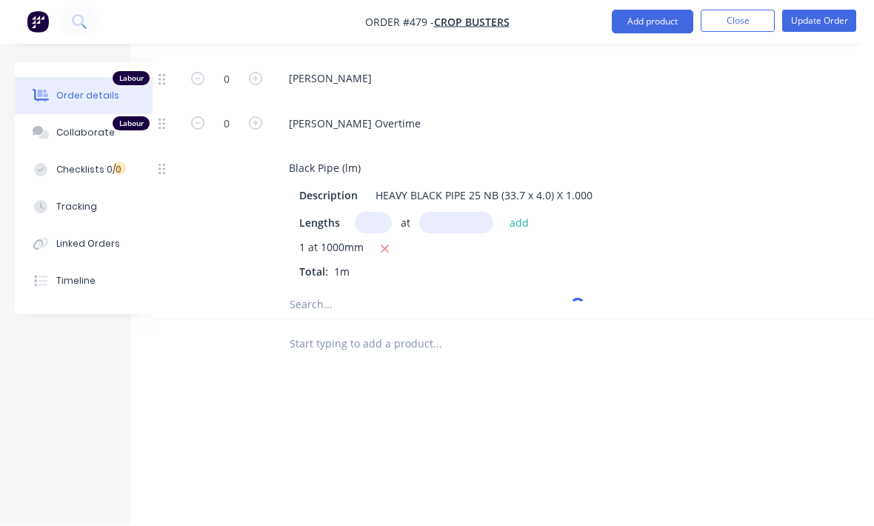
click at [478, 290] on input "text" at bounding box center [437, 305] width 296 height 30
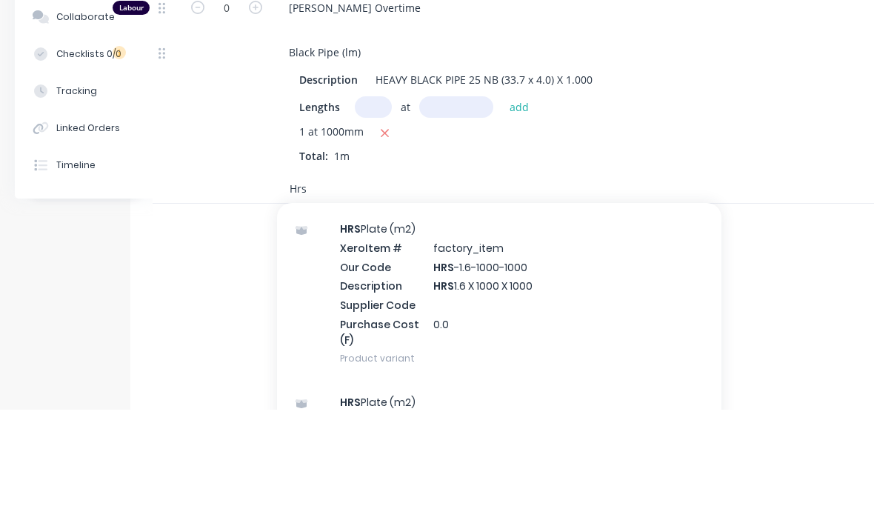
scroll to position [171, 0]
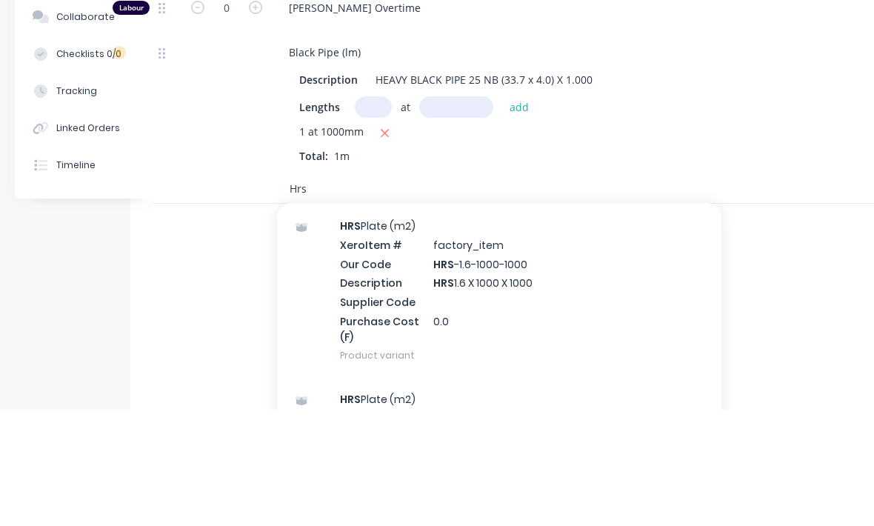
type input "Hrs"
click at [583, 320] on div "HRS Plate (m2) Xero Item # factory_item Our Code HRS -1.6-1000-1000 Description…" at bounding box center [499, 406] width 444 height 173
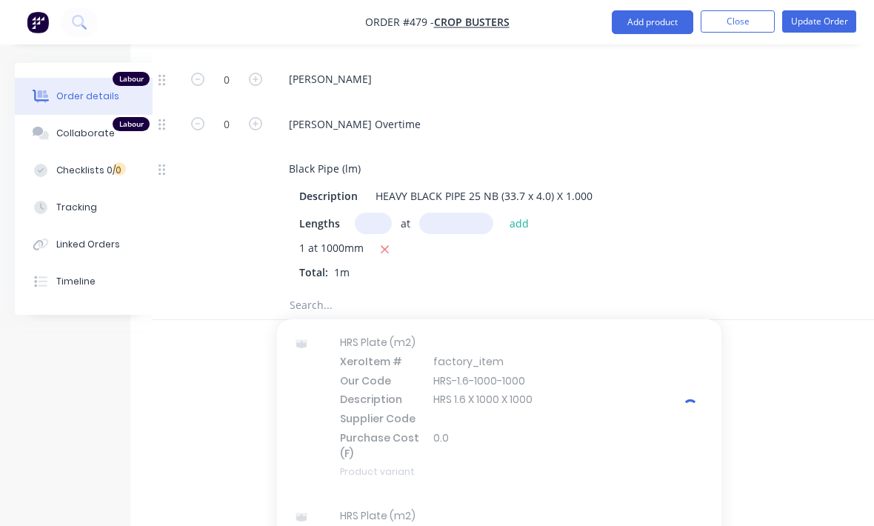
scroll to position [1014, 47]
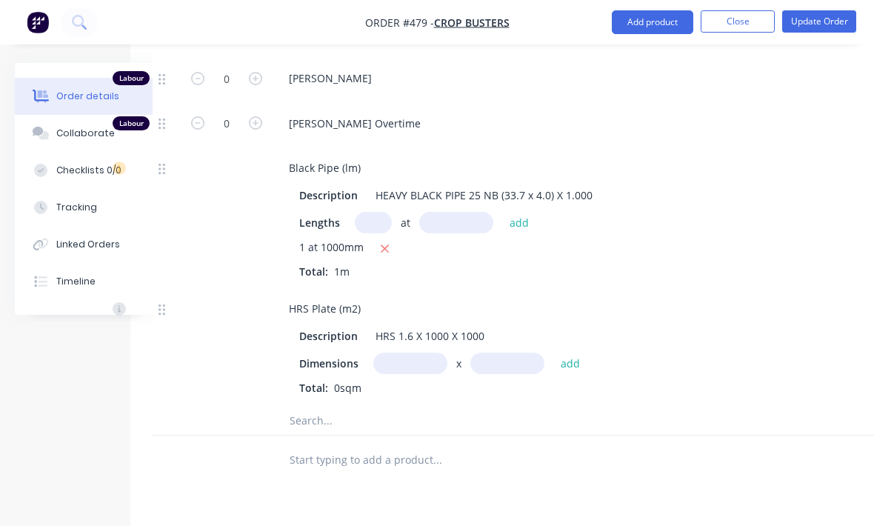
click at [417, 352] on input "text" at bounding box center [410, 362] width 74 height 21
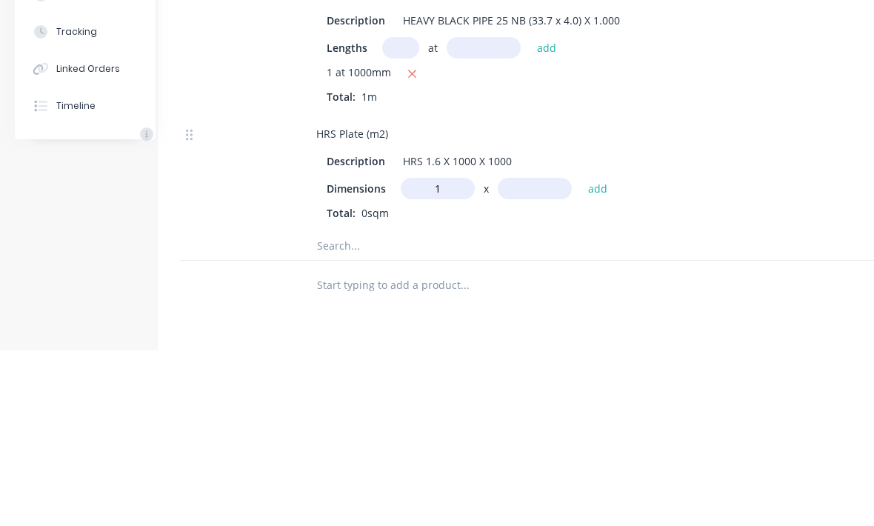
scroll to position [1014, 21]
click at [538, 353] on input "text" at bounding box center [534, 363] width 74 height 21
click at [442, 353] on input "100m" at bounding box center [437, 363] width 74 height 21
type input "1"
click at [532, 353] on input "text" at bounding box center [534, 363] width 74 height 21
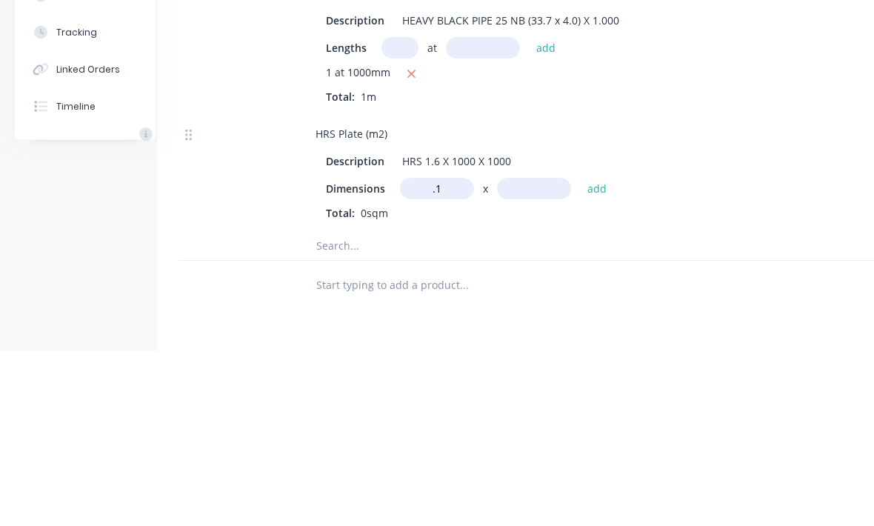
type input "0.1m"
type input ".3"
click at [582, 354] on button "add" at bounding box center [597, 364] width 35 height 20
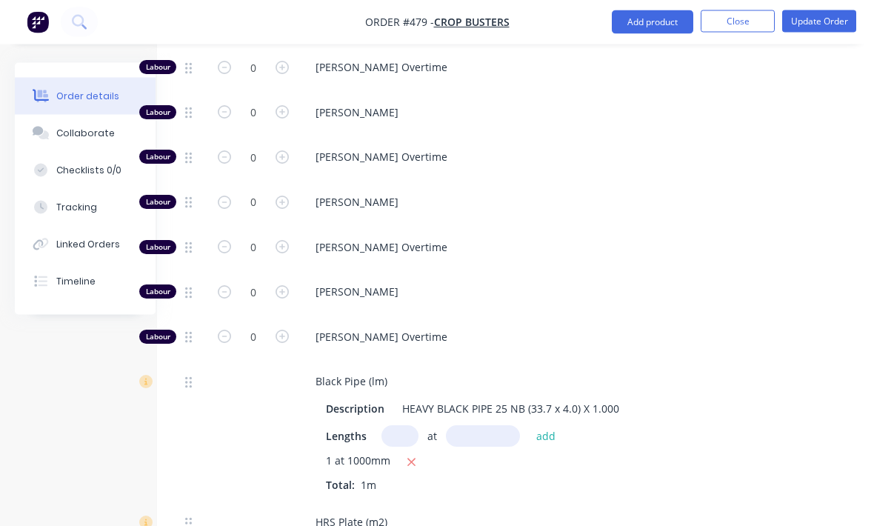
scroll to position [795, 21]
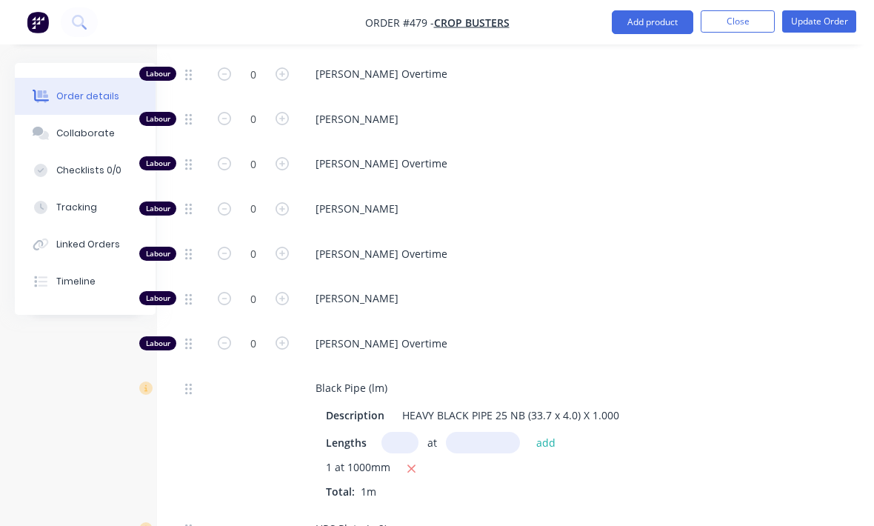
click at [839, 15] on button "Update Order" at bounding box center [819, 21] width 74 height 22
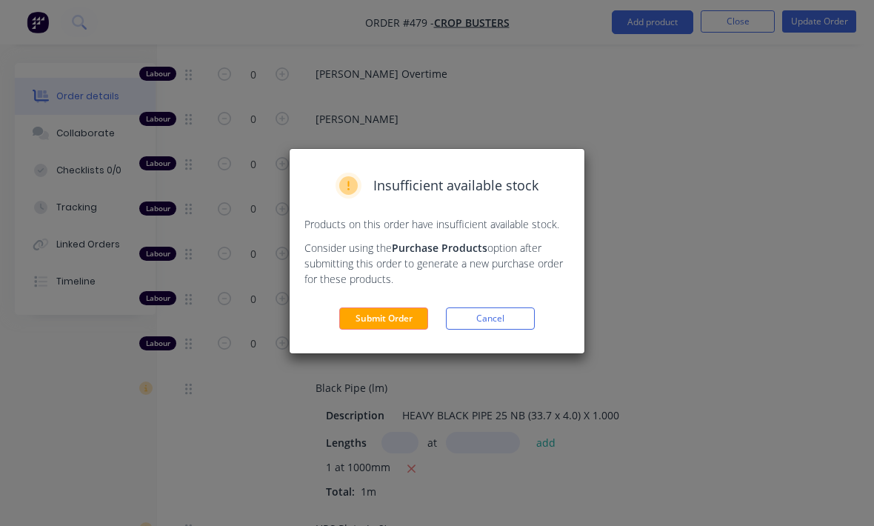
click at [510, 321] on button "Cancel" at bounding box center [490, 318] width 89 height 22
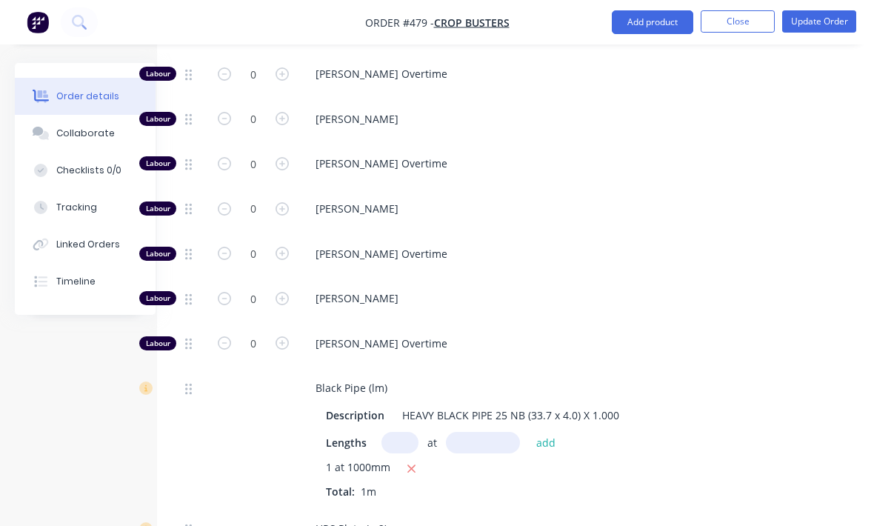
click at [836, 14] on button "Update Order" at bounding box center [819, 21] width 74 height 22
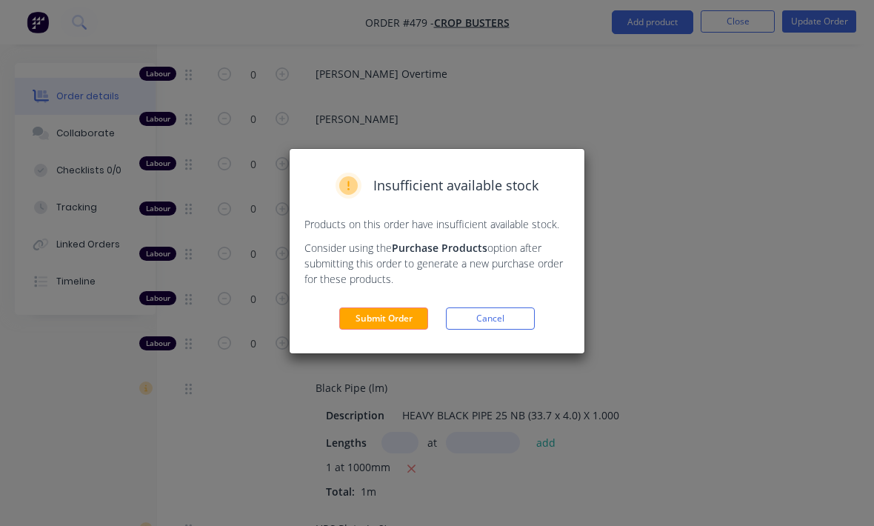
click at [412, 319] on button "Submit Order" at bounding box center [383, 318] width 89 height 22
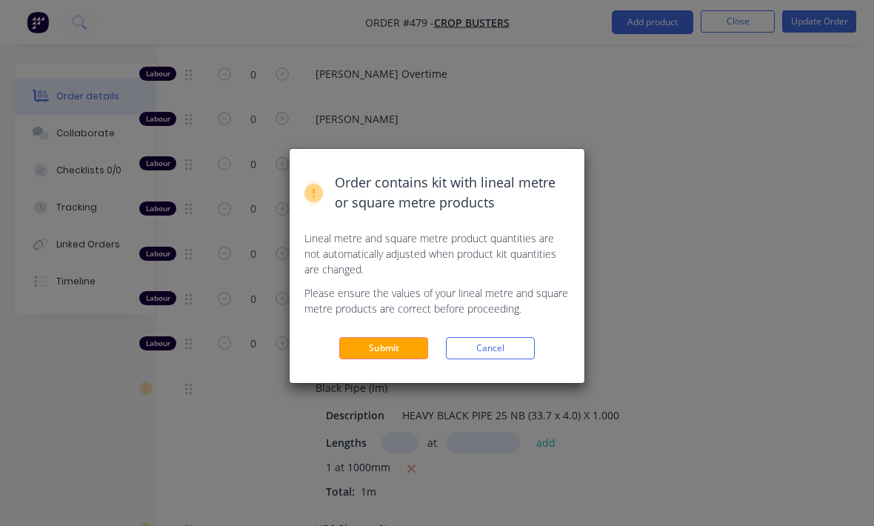
click at [403, 351] on button "Submit" at bounding box center [383, 348] width 89 height 22
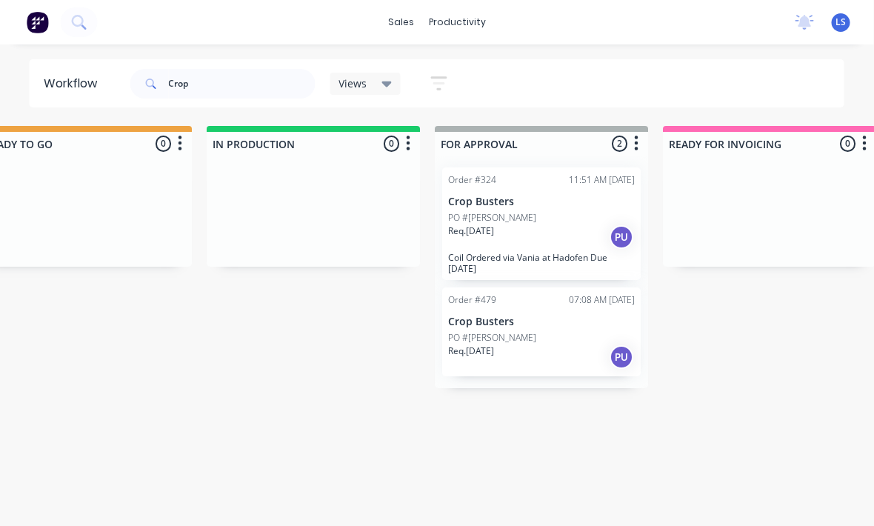
scroll to position [19, 737]
click at [606, 309] on div "Order #479 07:08 AM [DATE] Crop Busters PO #[PERSON_NAME]. [DATE] PU" at bounding box center [542, 331] width 198 height 89
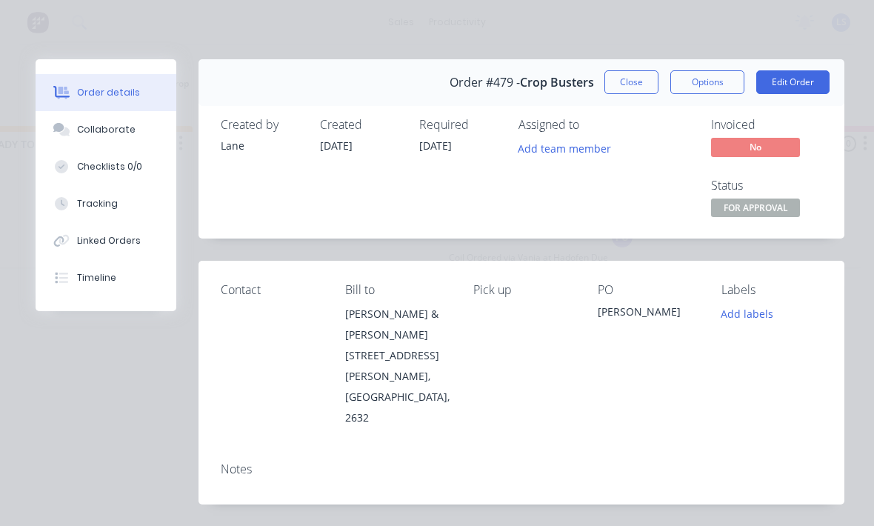
scroll to position [0, 0]
click at [629, 83] on button "Close" at bounding box center [631, 82] width 54 height 24
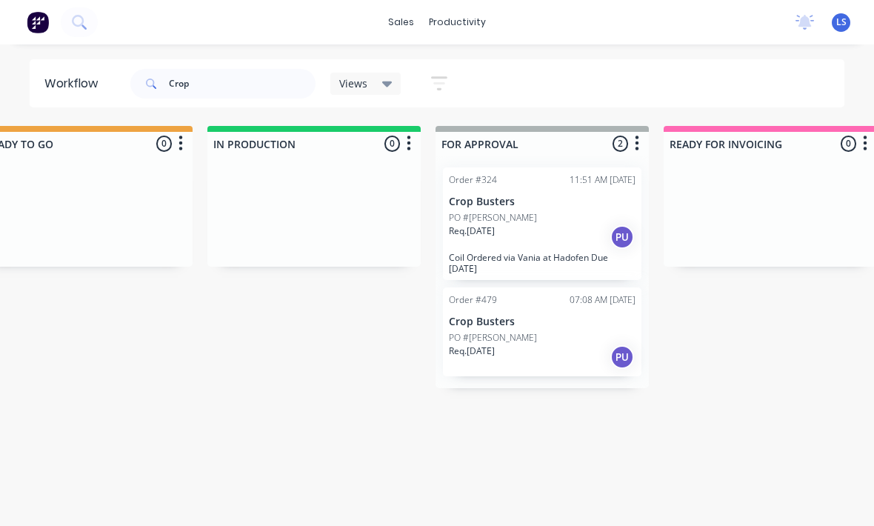
click at [562, 224] on div "Req. [DATE] PU" at bounding box center [542, 236] width 187 height 25
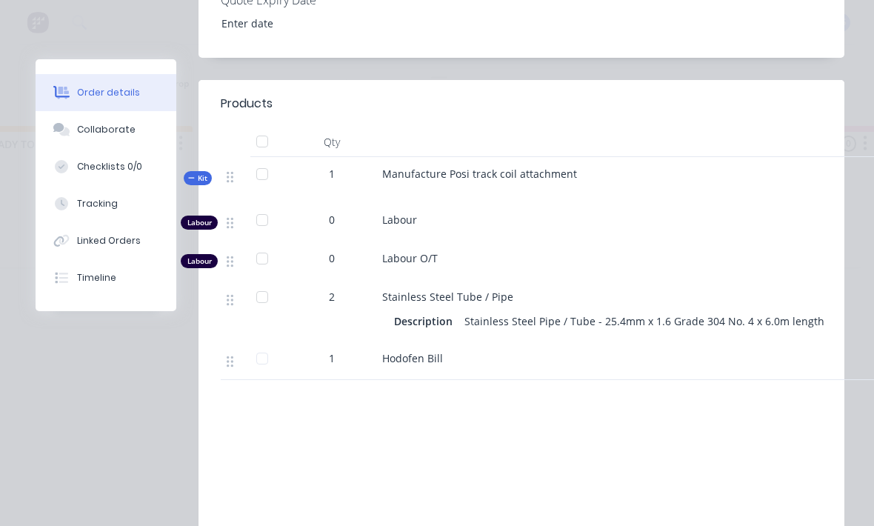
scroll to position [528, 0]
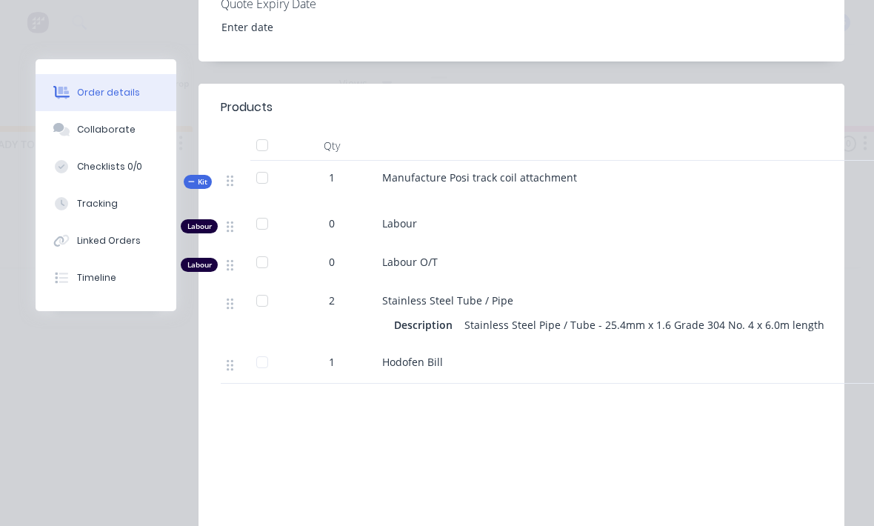
click at [127, 205] on button "Tracking" at bounding box center [106, 203] width 141 height 37
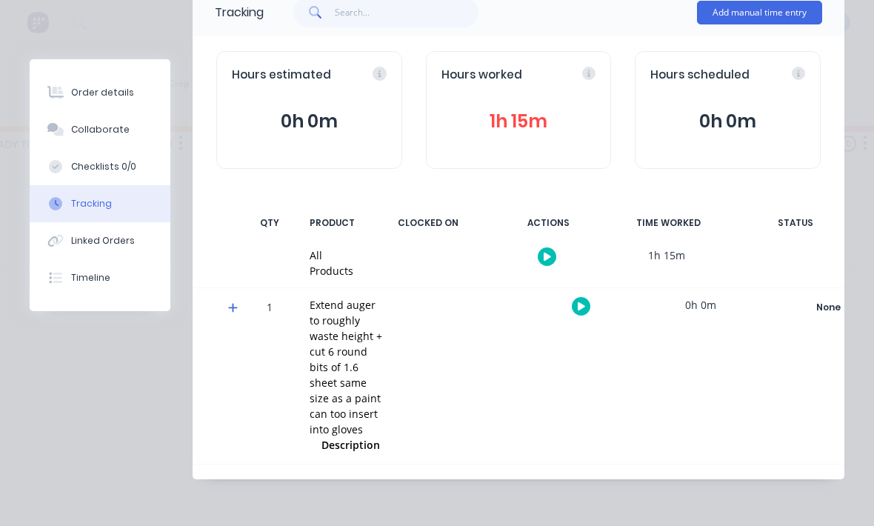
scroll to position [0, 0]
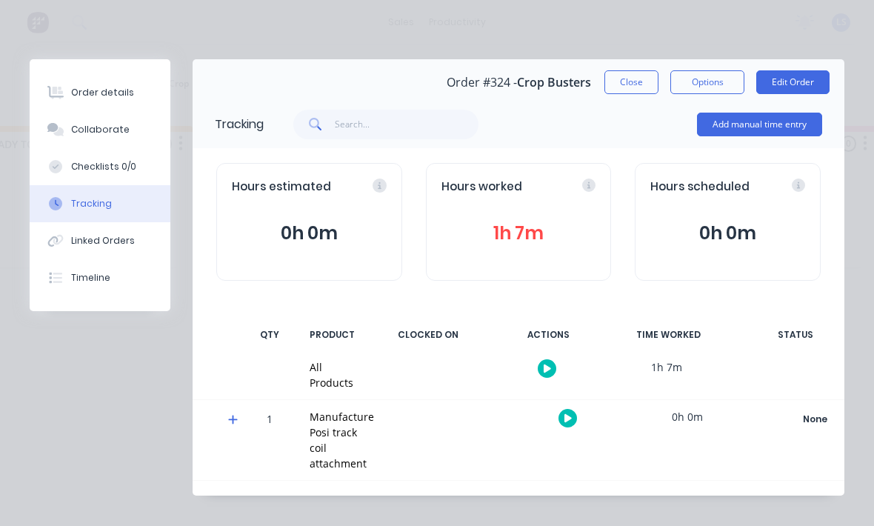
click at [134, 90] on button "Order details" at bounding box center [100, 92] width 141 height 37
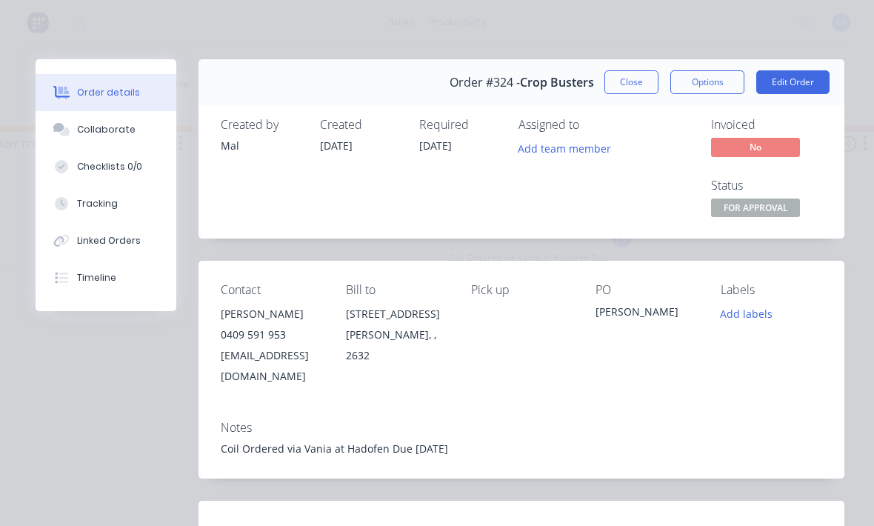
click at [806, 82] on button "Edit Order" at bounding box center [792, 82] width 73 height 24
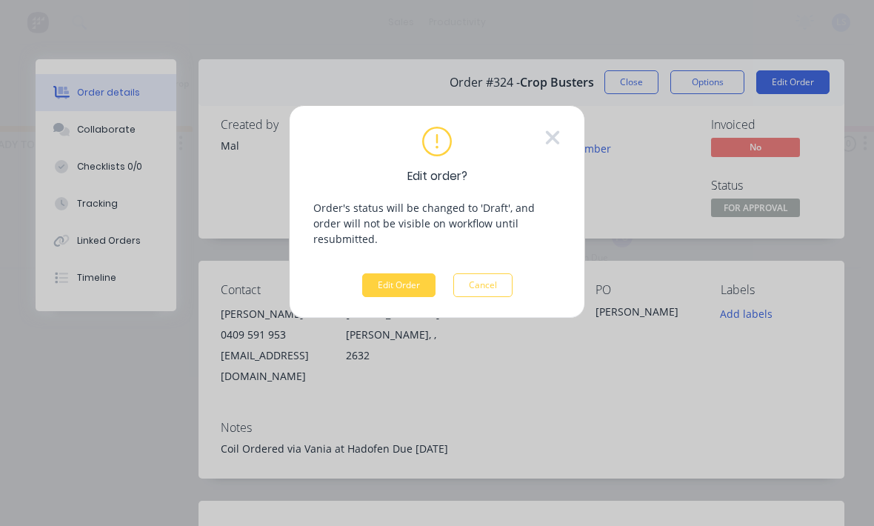
click at [415, 274] on button "Edit Order" at bounding box center [398, 285] width 73 height 24
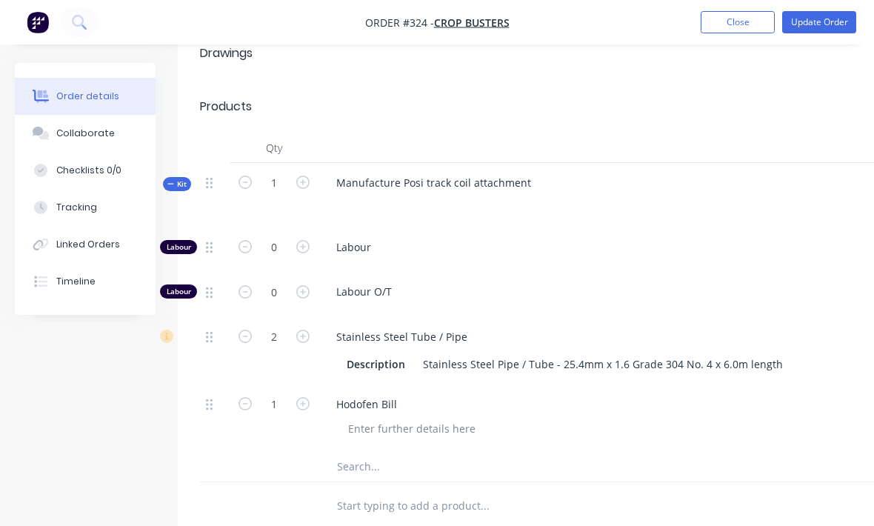
scroll to position [519, 0]
click at [283, 237] on input "0" at bounding box center [274, 248] width 39 height 22
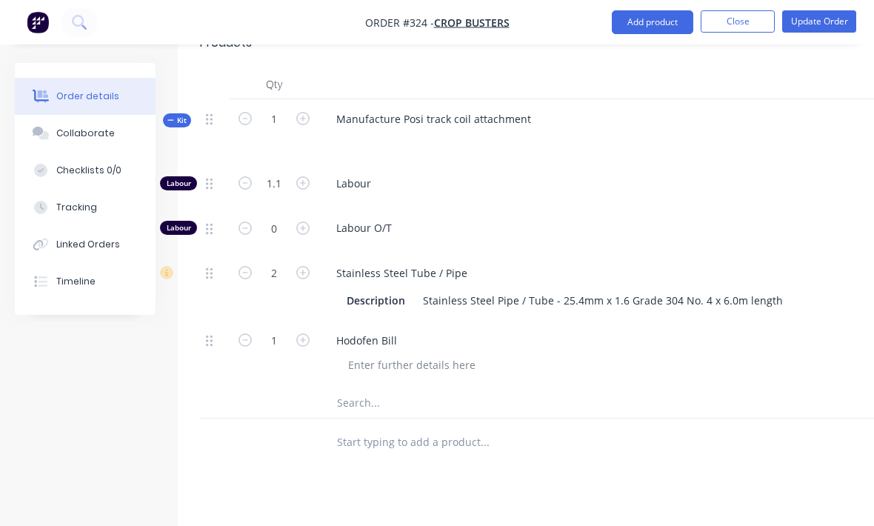
scroll to position [580, 0]
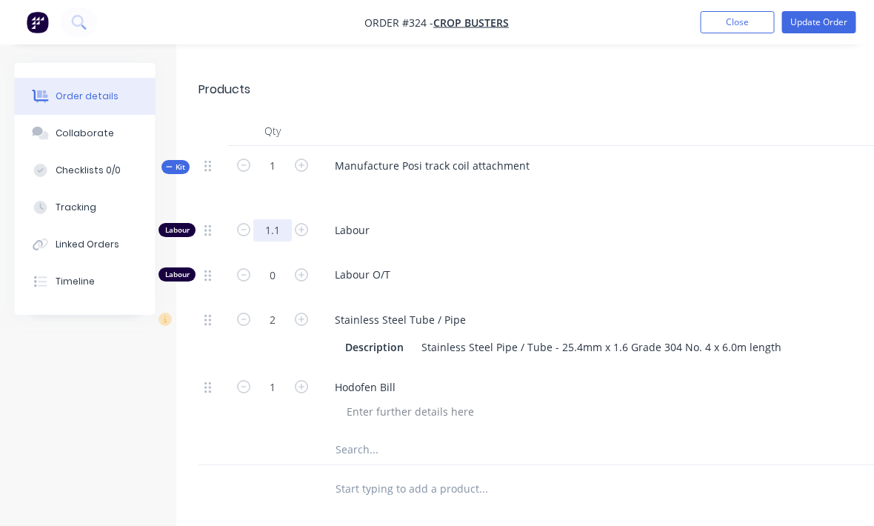
type input "1.1"
click at [479, 435] on input "text" at bounding box center [483, 450] width 296 height 30
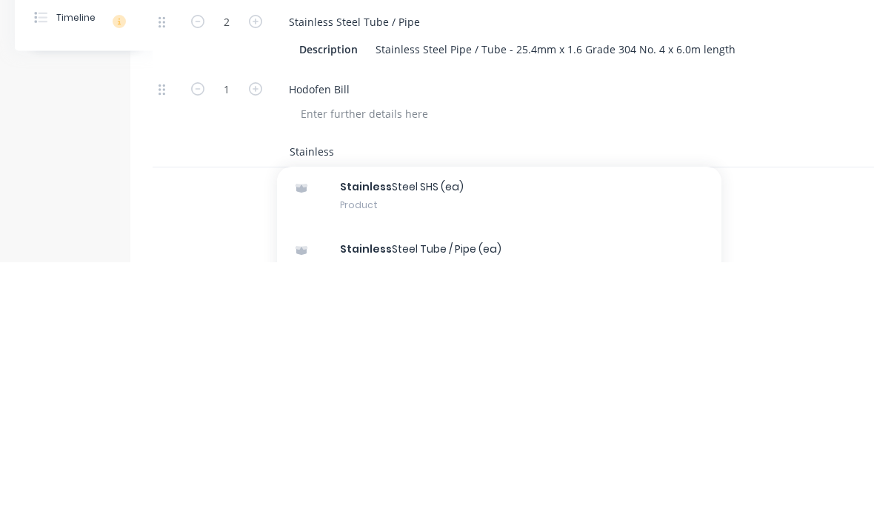
scroll to position [50, 0]
type input "Stainless"
click at [644, 490] on div "Stainless Steel Tube / Pipe (ea) Product" at bounding box center [499, 521] width 444 height 62
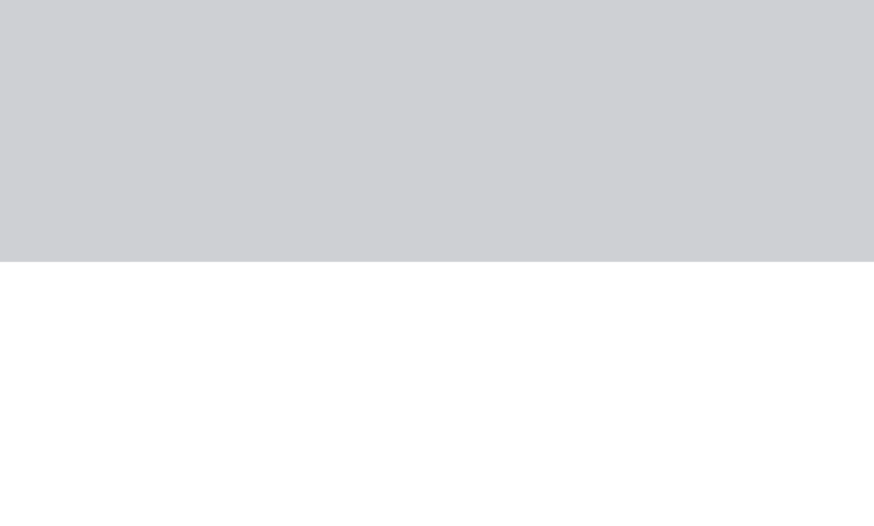
scroll to position [718, 47]
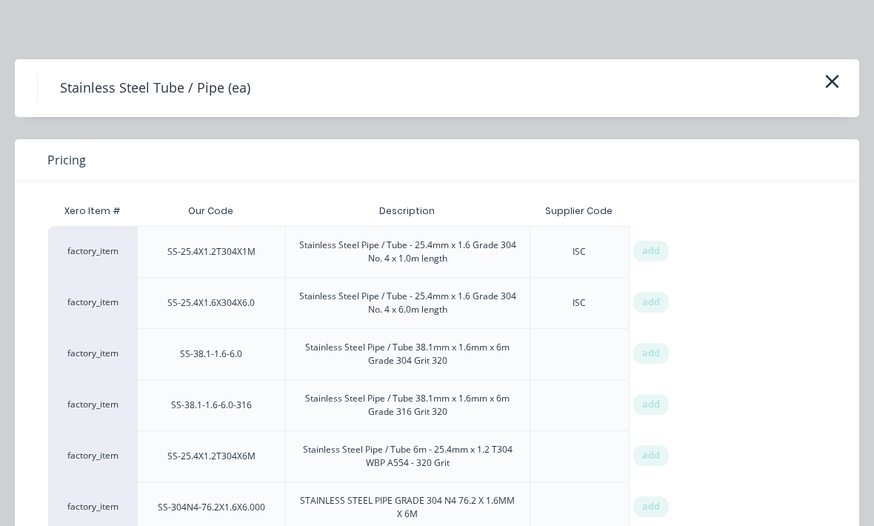
click at [472, 416] on div "Stainless Steel Pipe / Tube 38.1mm x 1.6mm x 6m Grade 316 Grit 320" at bounding box center [408, 405] width 220 height 27
click at [826, 87] on icon "button" at bounding box center [832, 81] width 13 height 13
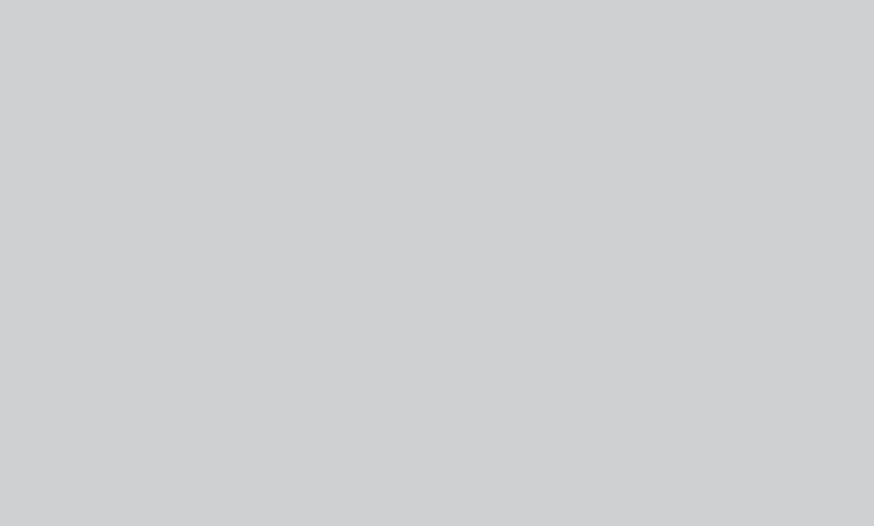
scroll to position [718, 47]
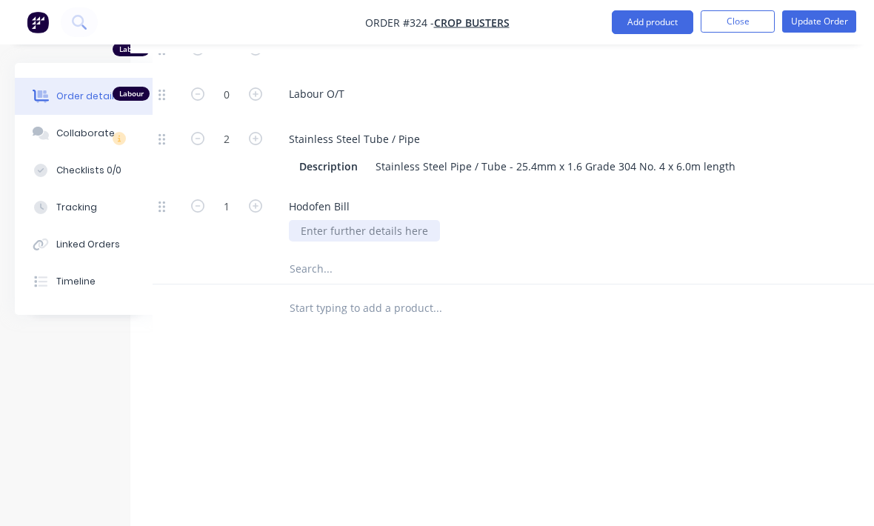
click at [397, 220] on div at bounding box center [364, 230] width 151 height 21
click at [427, 254] on input "text" at bounding box center [437, 269] width 296 height 30
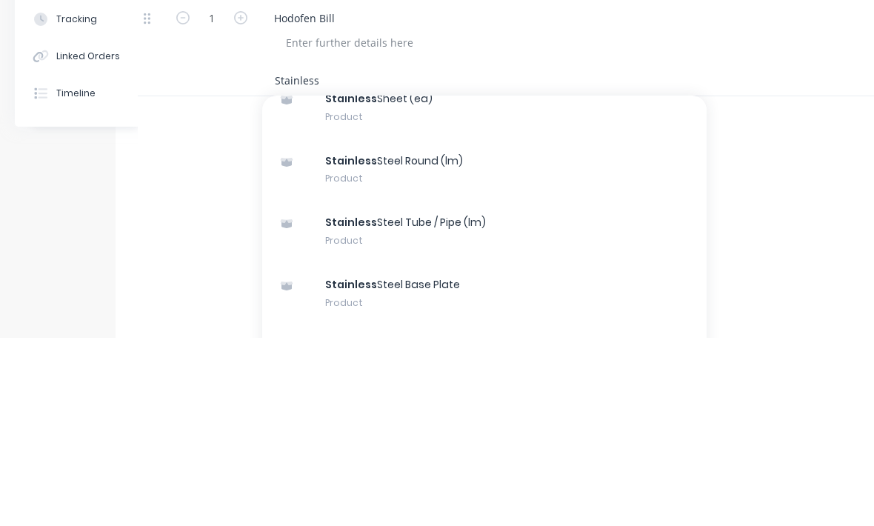
scroll to position [381, 0]
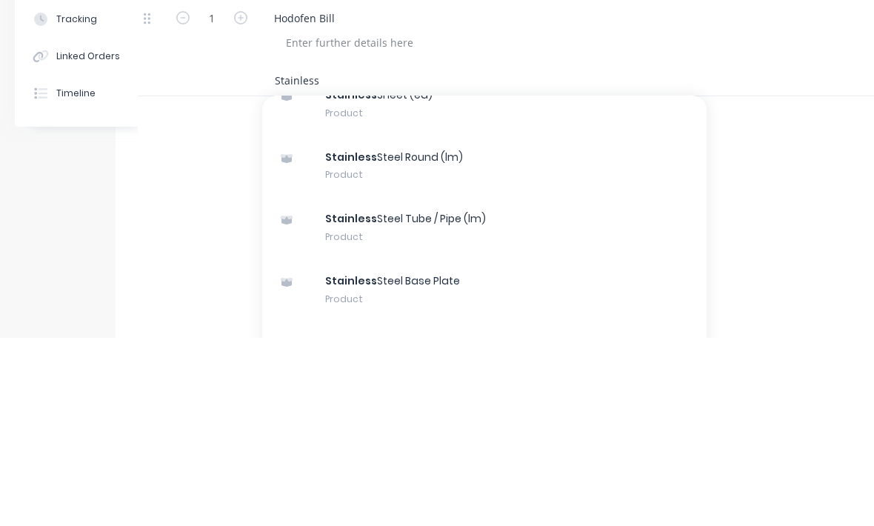
type input "Stainless"
click at [582, 384] on div "Stainless Steel Tube / Pipe (lm) Product" at bounding box center [484, 415] width 444 height 62
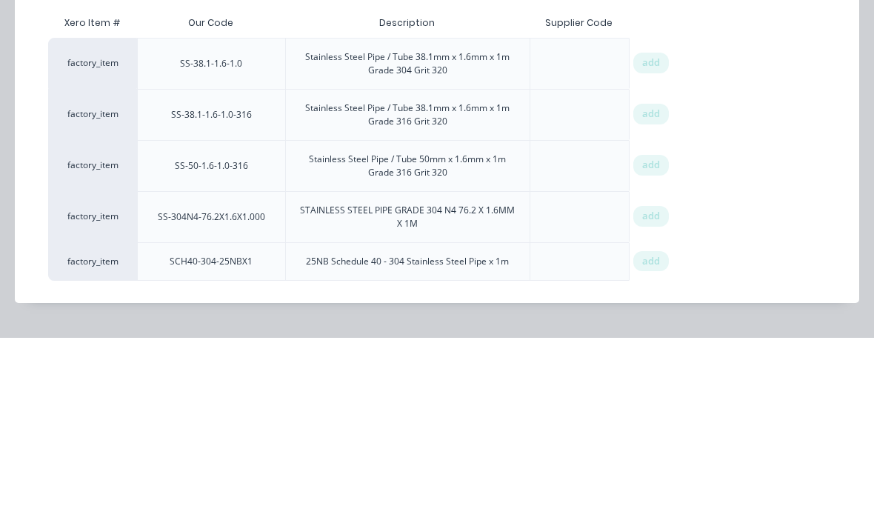
scroll to position [718, 62]
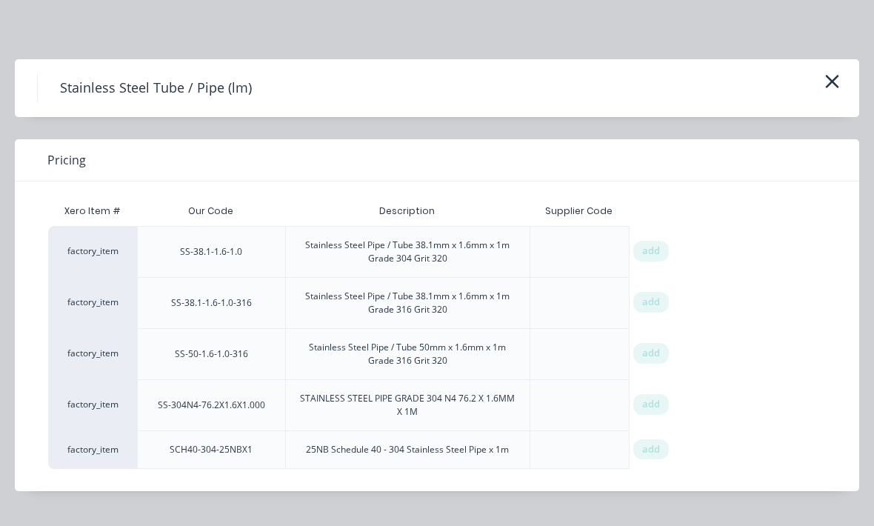
scroll to position [381, 0]
click at [654, 444] on span "add" at bounding box center [651, 449] width 18 height 15
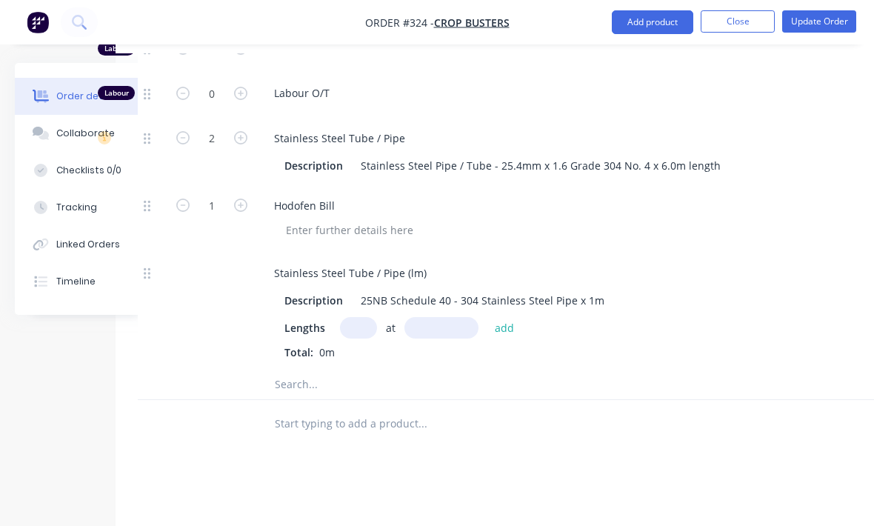
click at [365, 317] on input "text" at bounding box center [358, 327] width 37 height 21
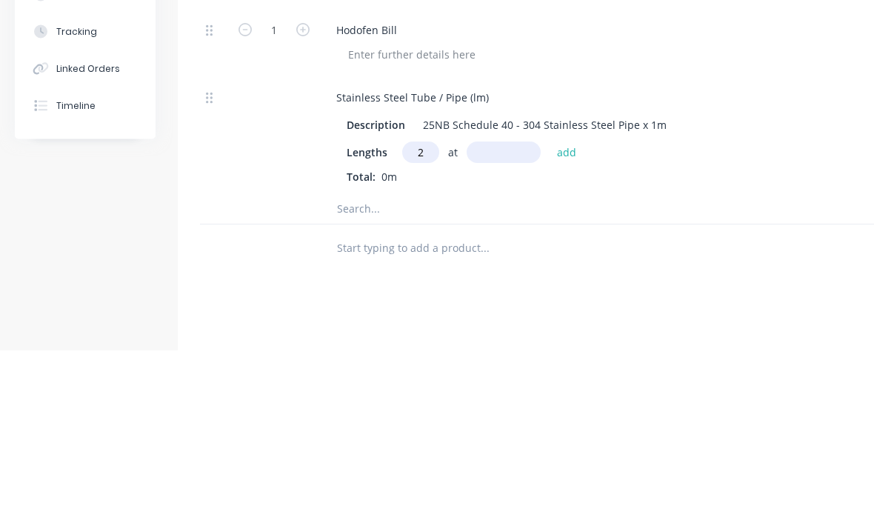
type input "2"
click at [512, 318] on input "text" at bounding box center [504, 328] width 74 height 21
type input "2"
type input "300"
click at [568, 318] on button "add" at bounding box center [566, 328] width 35 height 20
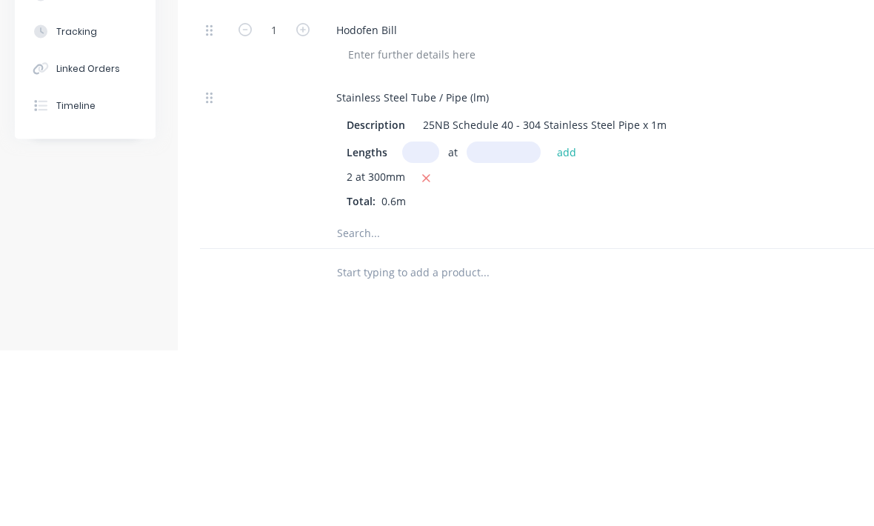
scroll to position [858, 0]
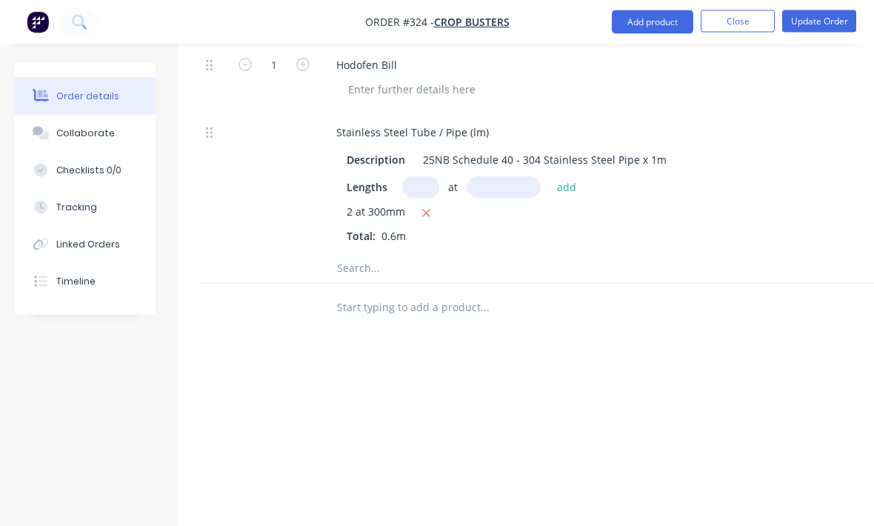
click at [826, 24] on button "Update Order" at bounding box center [819, 21] width 74 height 22
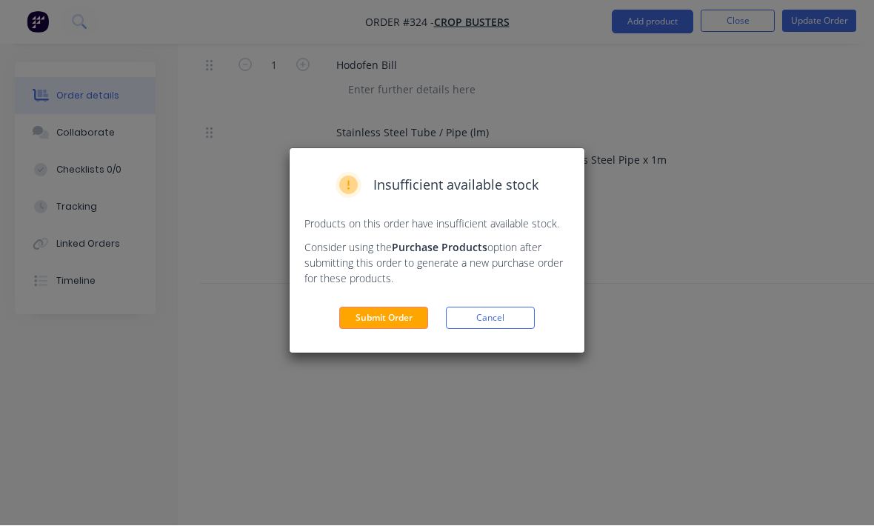
click at [413, 312] on button "Submit Order" at bounding box center [383, 318] width 89 height 22
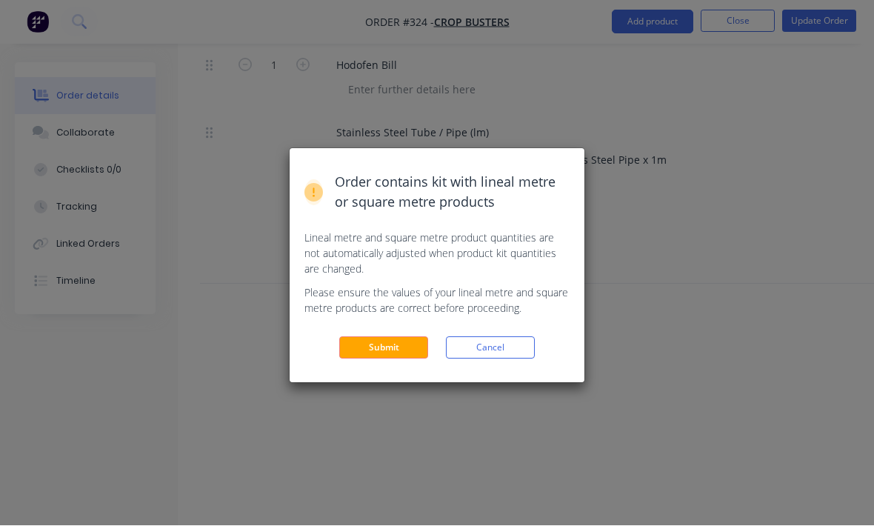
click at [408, 350] on button "Submit" at bounding box center [383, 348] width 89 height 22
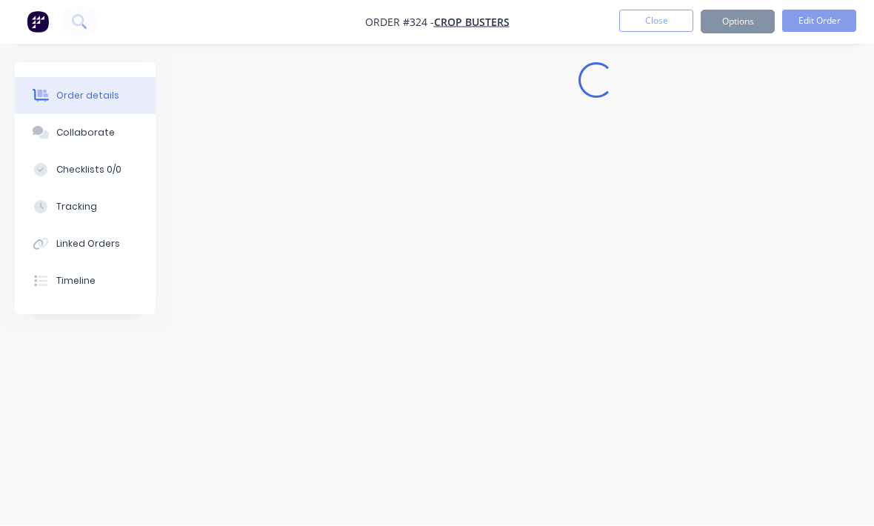
scroll to position [0, 0]
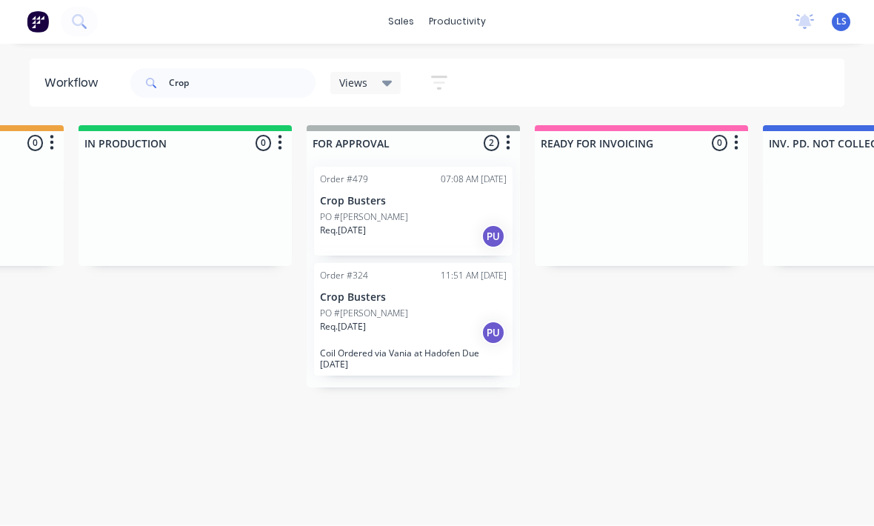
scroll to position [19, 874]
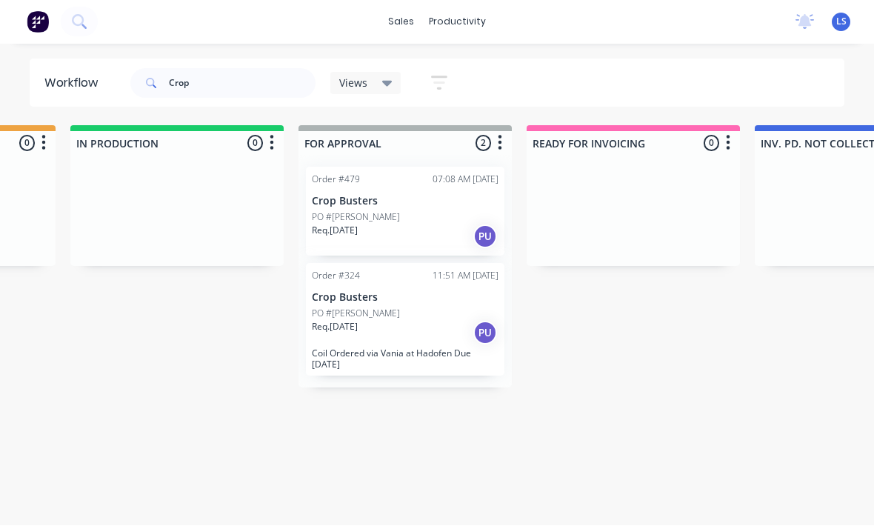
click at [457, 211] on div "PO #[PERSON_NAME]" at bounding box center [405, 217] width 187 height 13
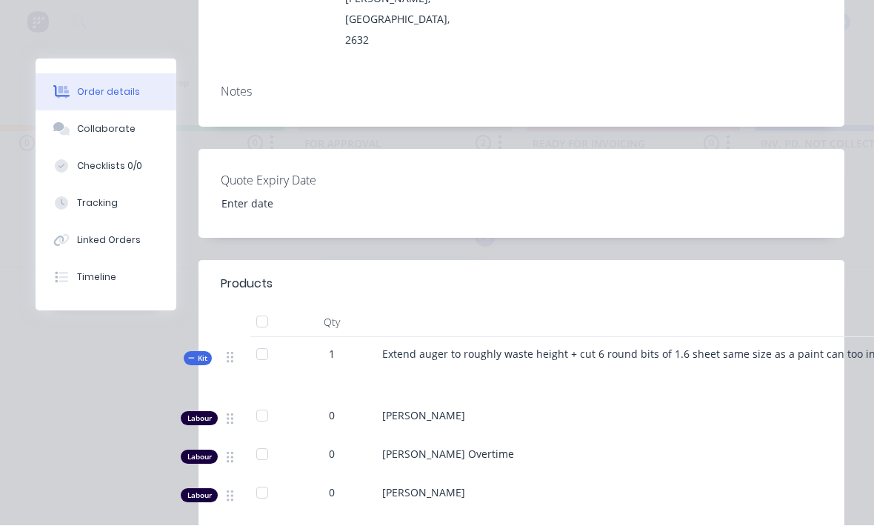
scroll to position [400, 0]
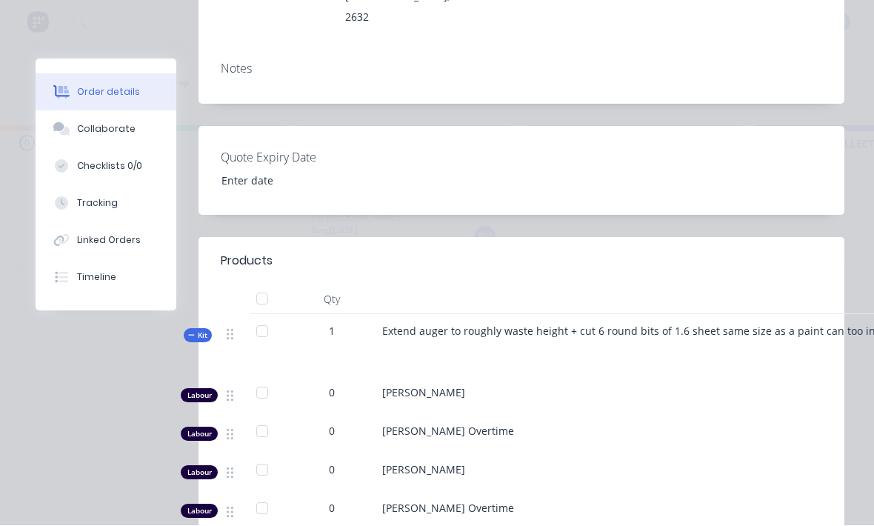
click at [153, 127] on button "Collaborate" at bounding box center [106, 129] width 141 height 37
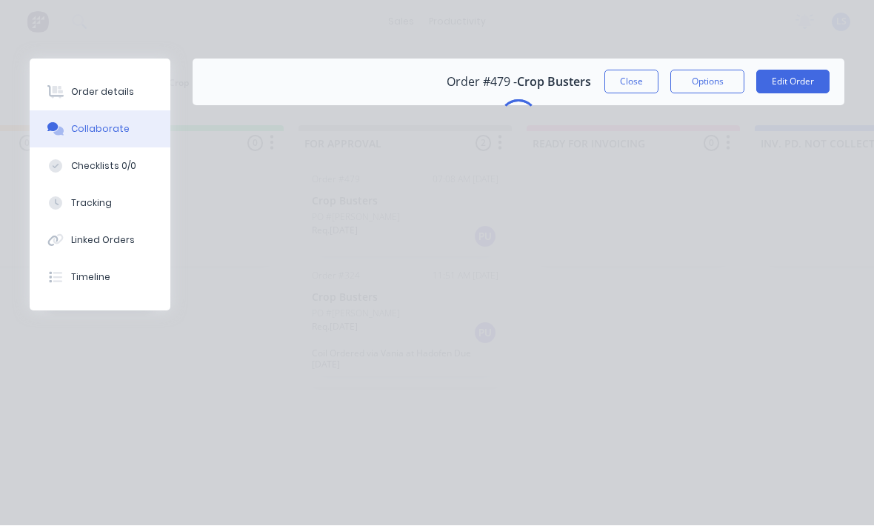
scroll to position [0, 0]
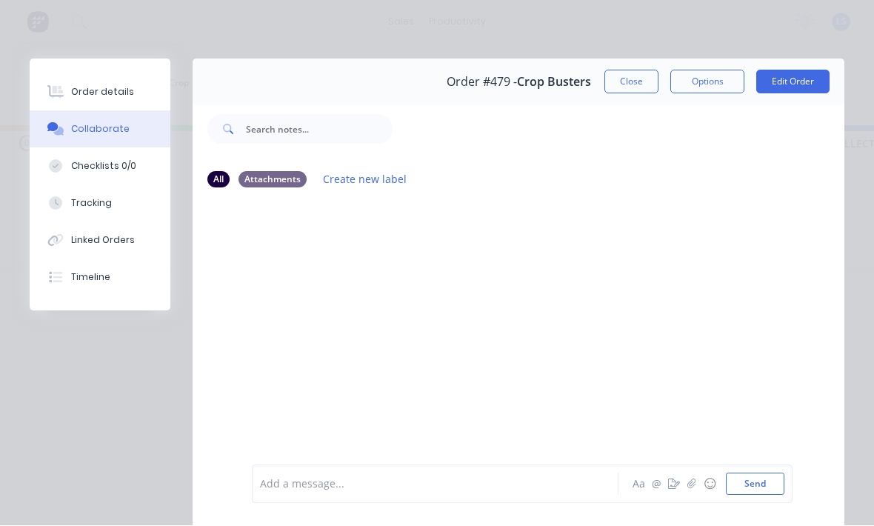
click at [123, 204] on button "Tracking" at bounding box center [100, 203] width 141 height 37
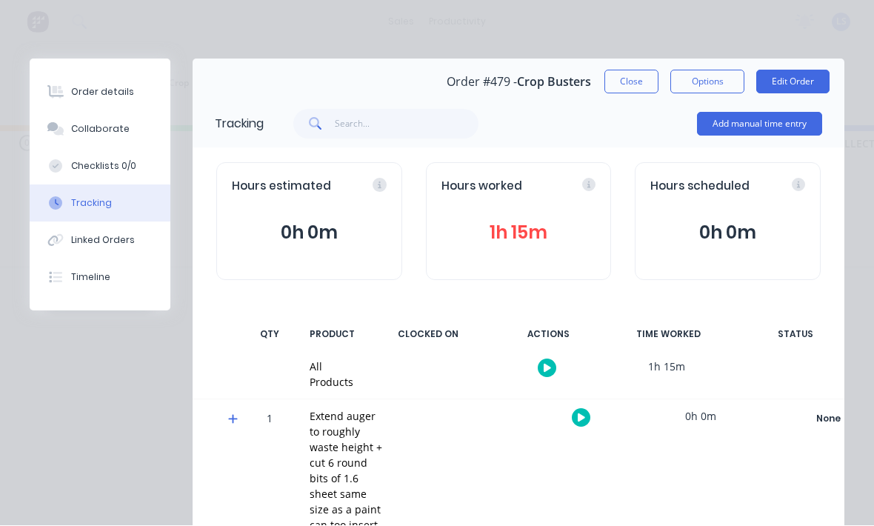
click at [643, 79] on button "Close" at bounding box center [631, 82] width 54 height 24
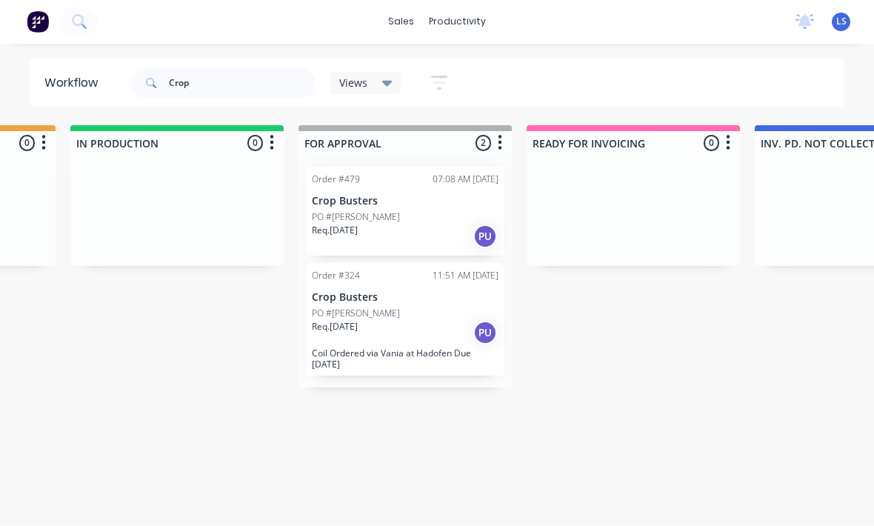
click at [437, 211] on div "PO #[PERSON_NAME]" at bounding box center [405, 217] width 187 height 13
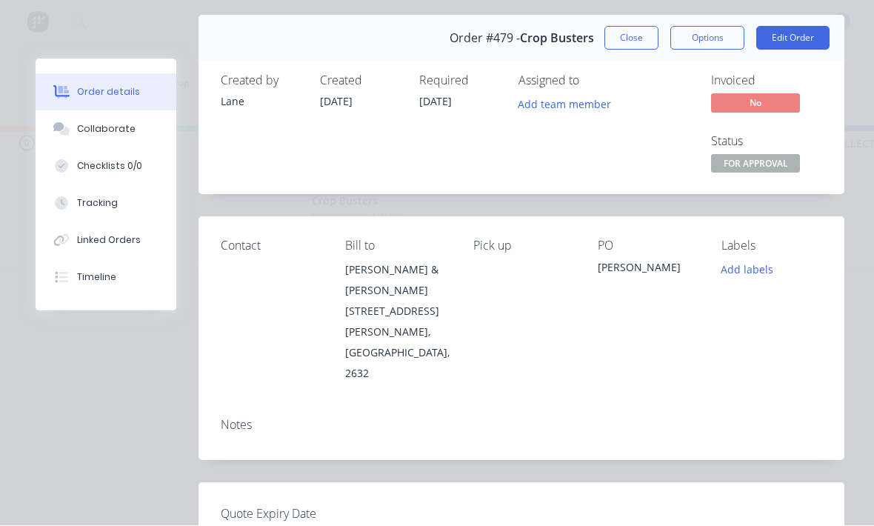
scroll to position [41, 0]
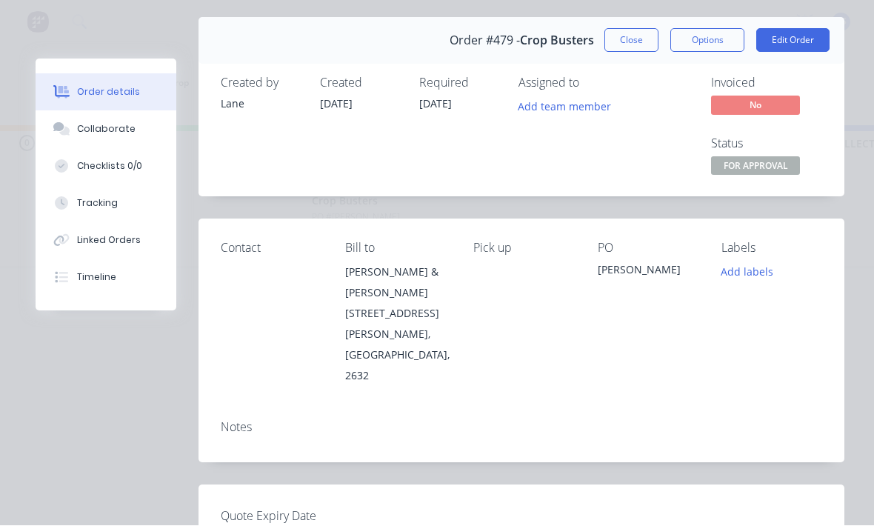
click at [813, 44] on button "Edit Order" at bounding box center [792, 41] width 73 height 24
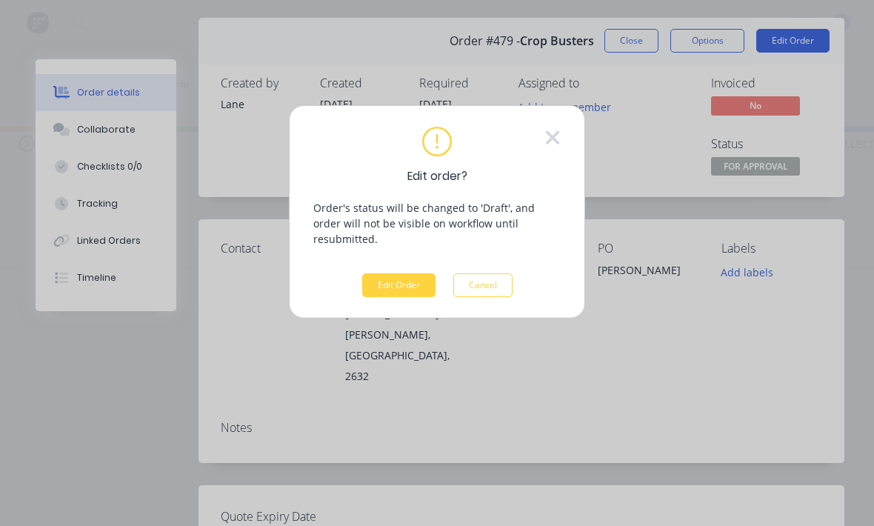
click at [404, 273] on button "Edit Order" at bounding box center [398, 285] width 73 height 24
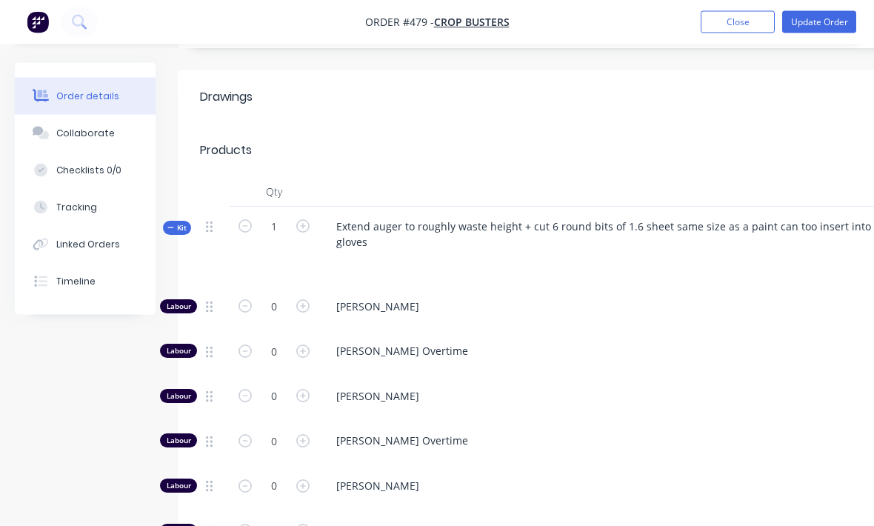
scroll to position [546, 0]
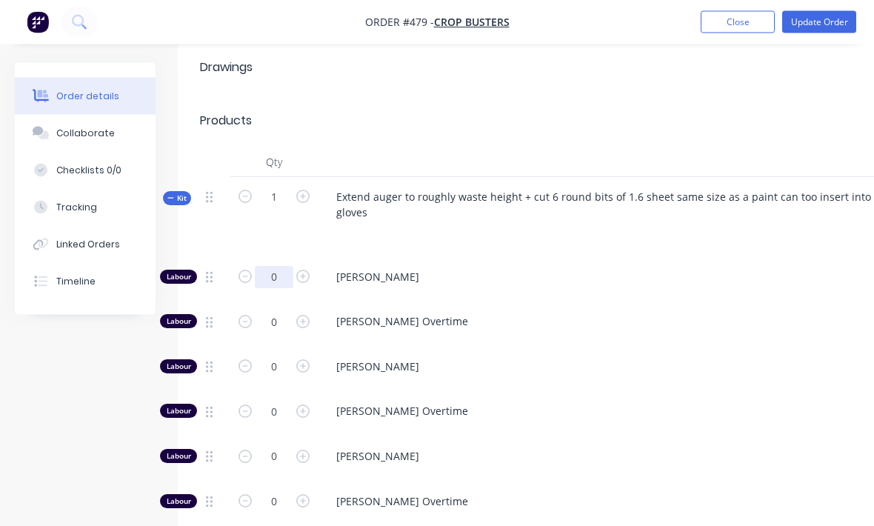
click at [265, 267] on input "0" at bounding box center [274, 278] width 39 height 22
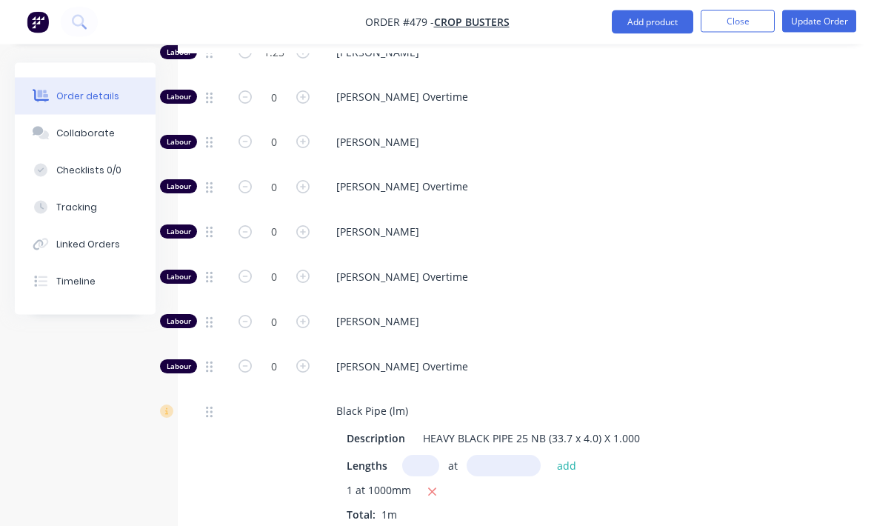
scroll to position [772, 0]
type input "1.25"
click at [830, 16] on button "Update Order" at bounding box center [819, 21] width 74 height 22
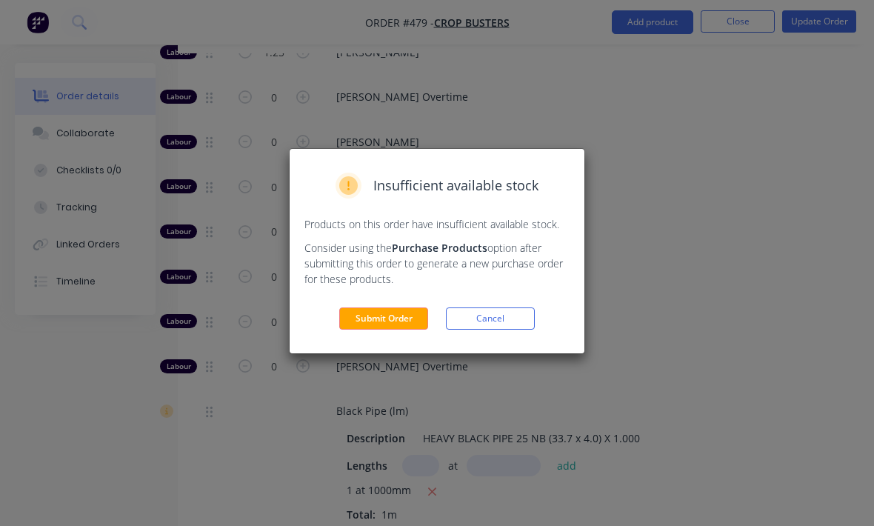
click at [401, 326] on button "Submit Order" at bounding box center [383, 318] width 89 height 22
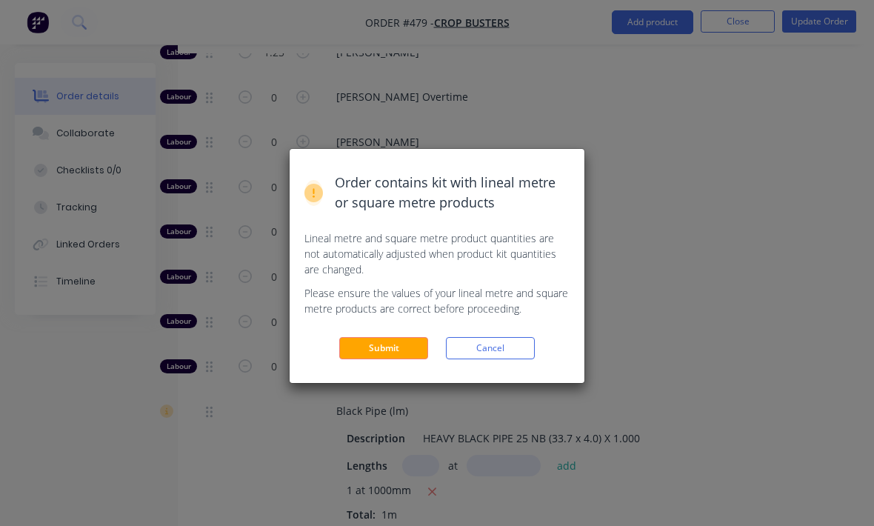
click at [393, 355] on button "Submit" at bounding box center [383, 348] width 89 height 22
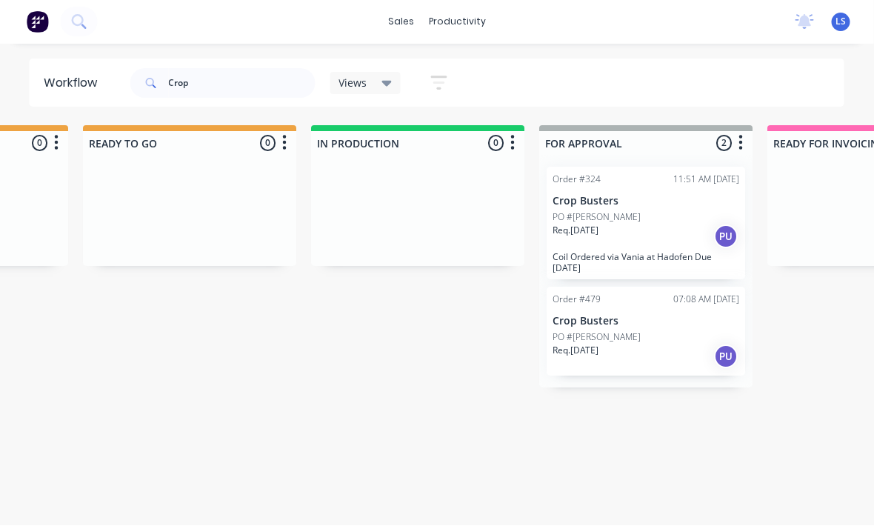
scroll to position [19, 633]
click at [215, 89] on input "Crop" at bounding box center [242, 84] width 147 height 30
type input "C"
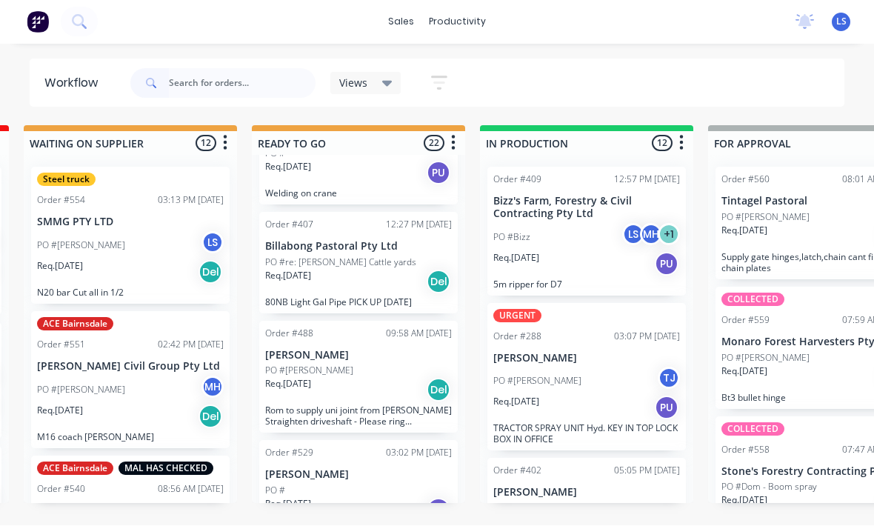
scroll to position [66, 0]
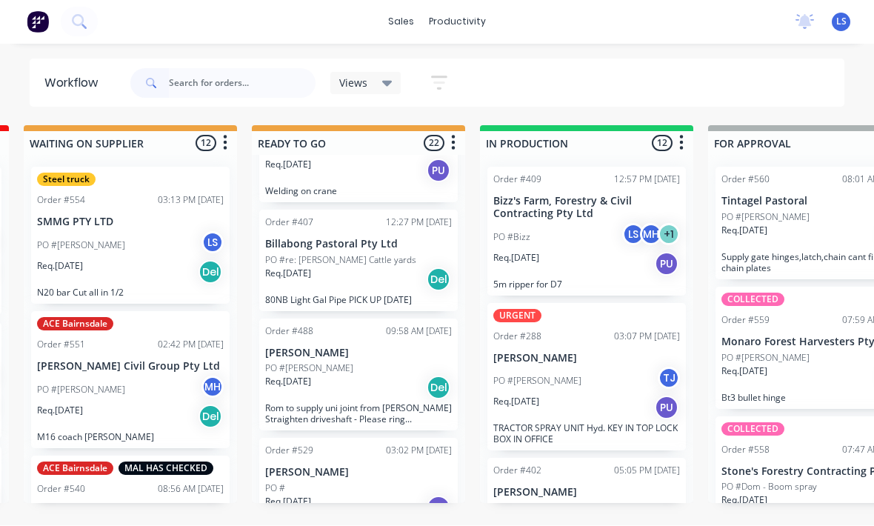
click at [390, 273] on div "Req. 14/08/25 Del" at bounding box center [358, 279] width 187 height 25
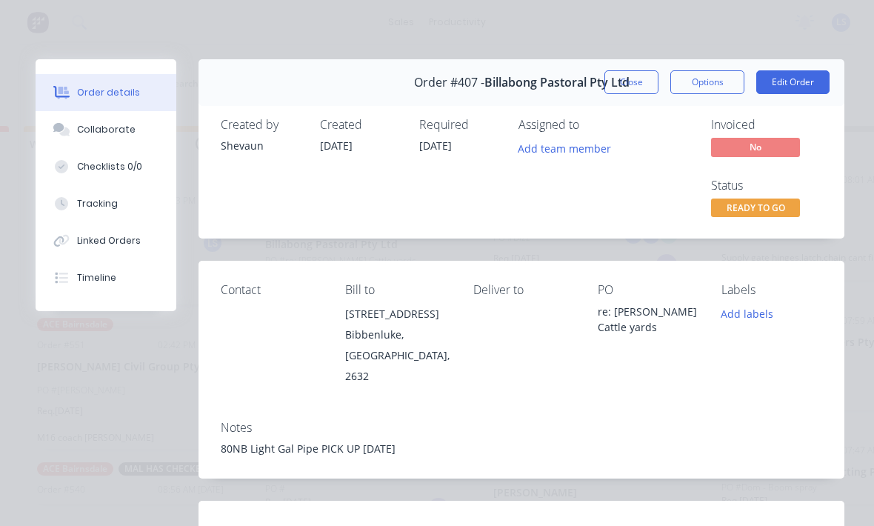
scroll to position [0, 0]
click at [639, 89] on button "Close" at bounding box center [631, 82] width 54 height 24
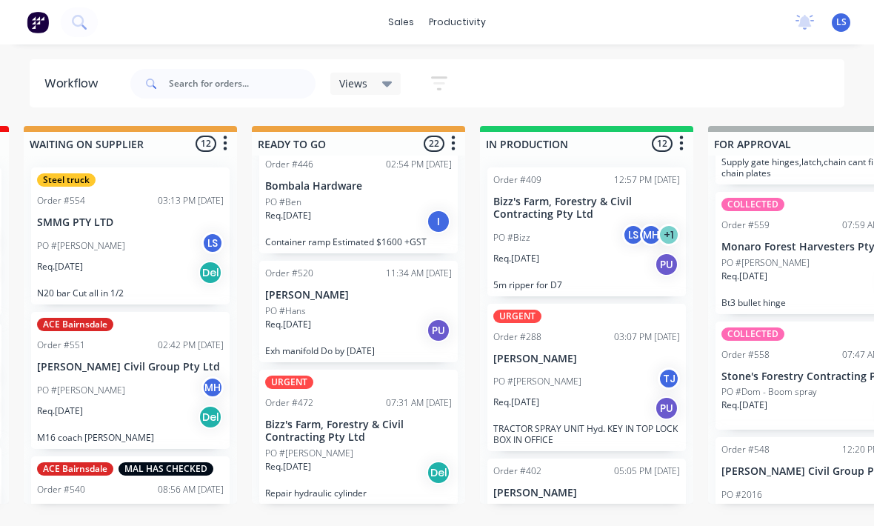
scroll to position [843, 0]
click at [395, 223] on div "Req. 20/08/25 I" at bounding box center [358, 220] width 187 height 25
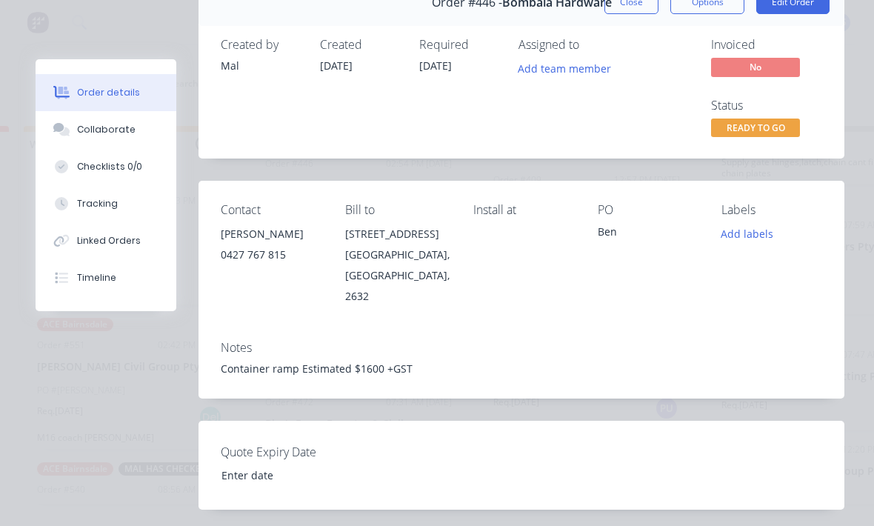
scroll to position [82, 0]
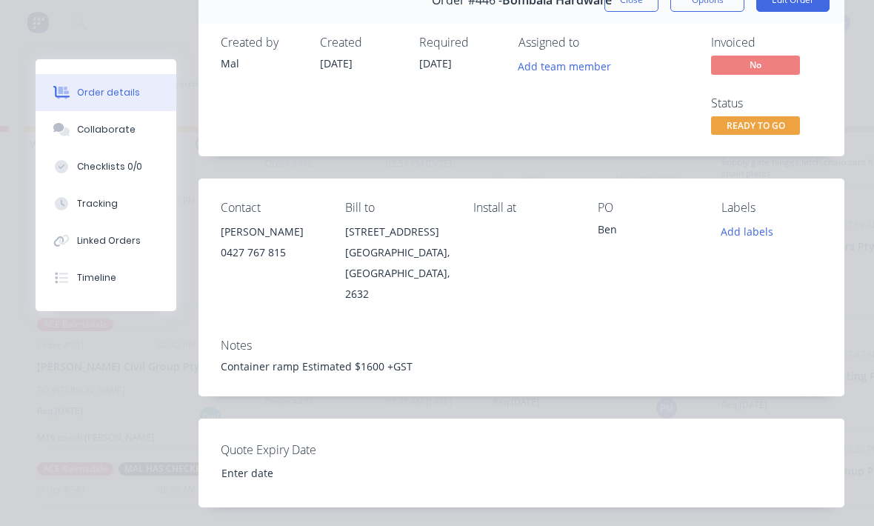
click at [121, 136] on button "Collaborate" at bounding box center [106, 129] width 141 height 37
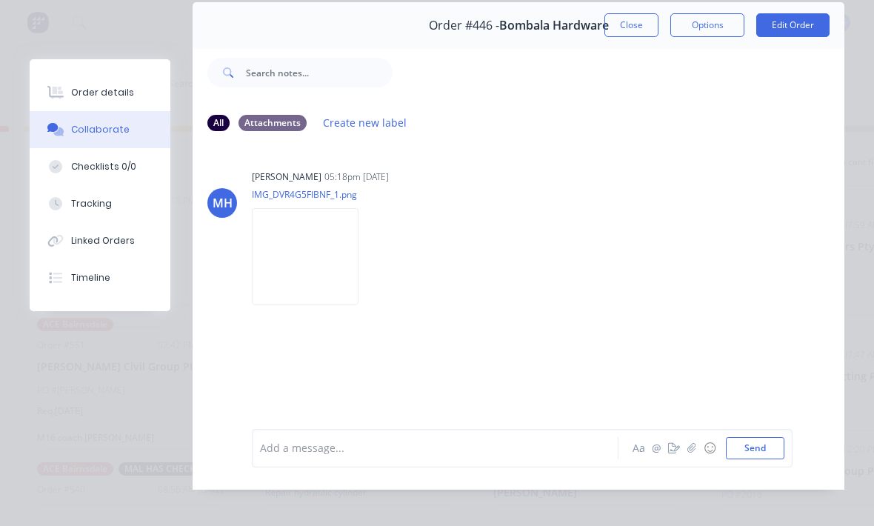
scroll to position [58, 0]
click at [131, 92] on button "Order details" at bounding box center [100, 92] width 141 height 37
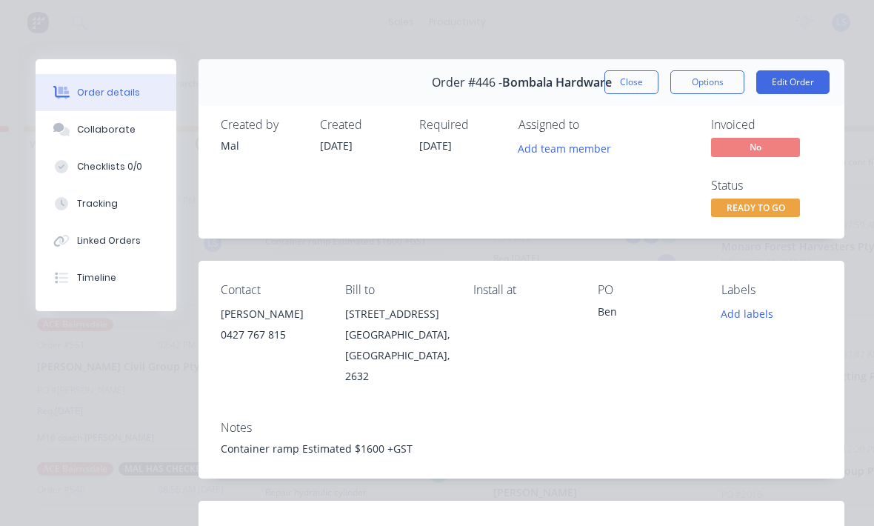
scroll to position [0, 0]
click at [107, 218] on button "Tracking" at bounding box center [106, 203] width 141 height 37
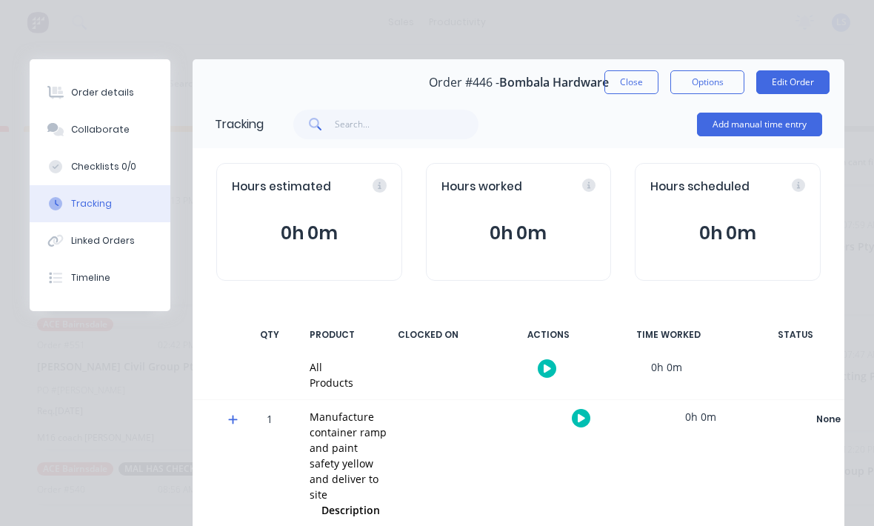
click at [130, 134] on button "Collaborate" at bounding box center [100, 129] width 141 height 37
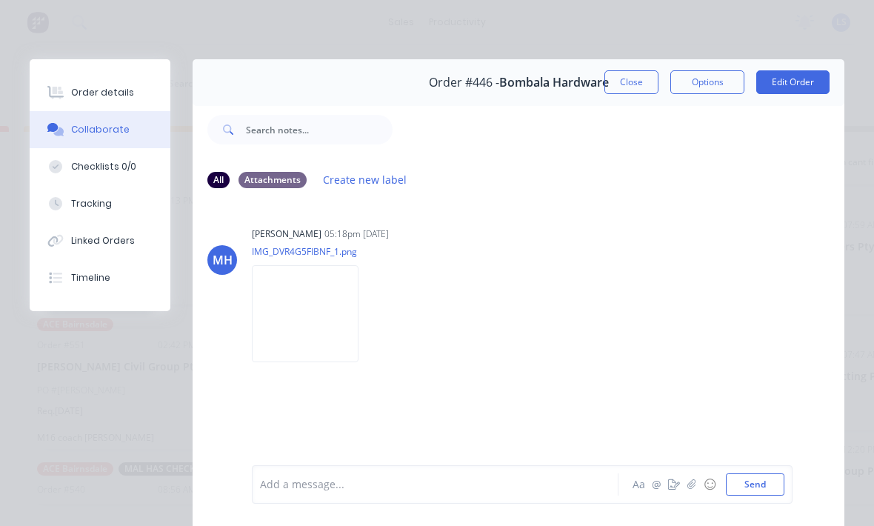
click at [335, 327] on img at bounding box center [305, 313] width 107 height 97
